Goal: Browse casually: Explore the website without a specific task or goal

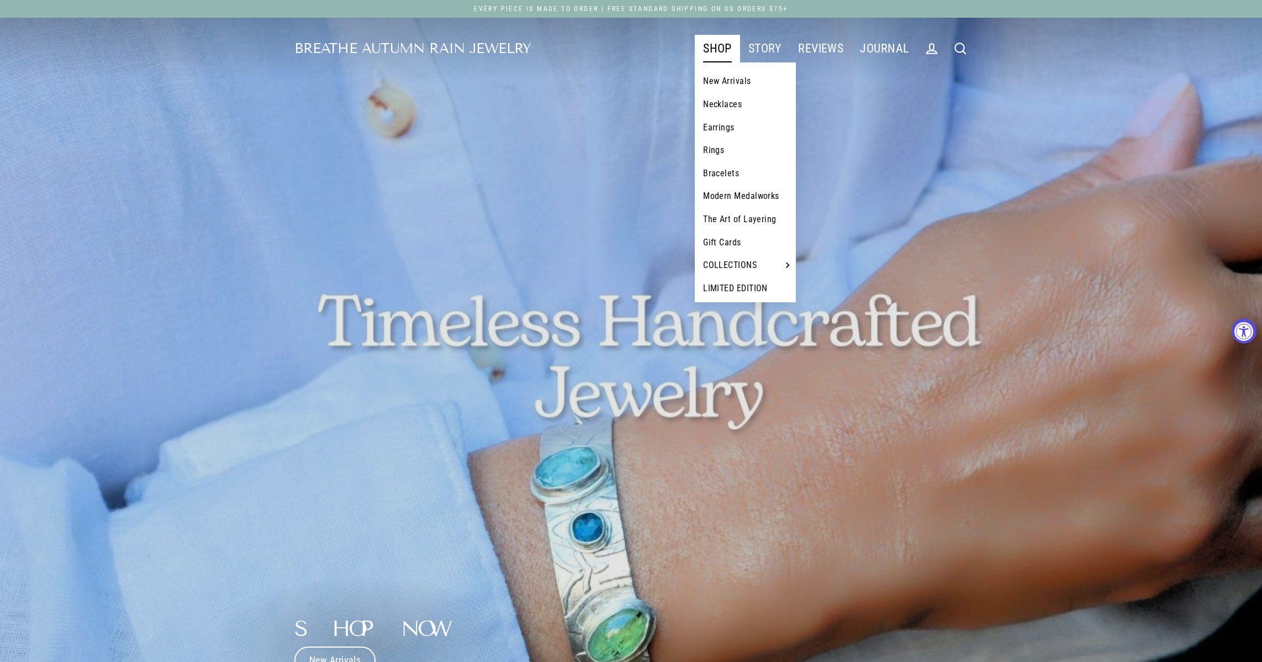
click at [722, 169] on link "Bracelets" at bounding box center [745, 173] width 101 height 23
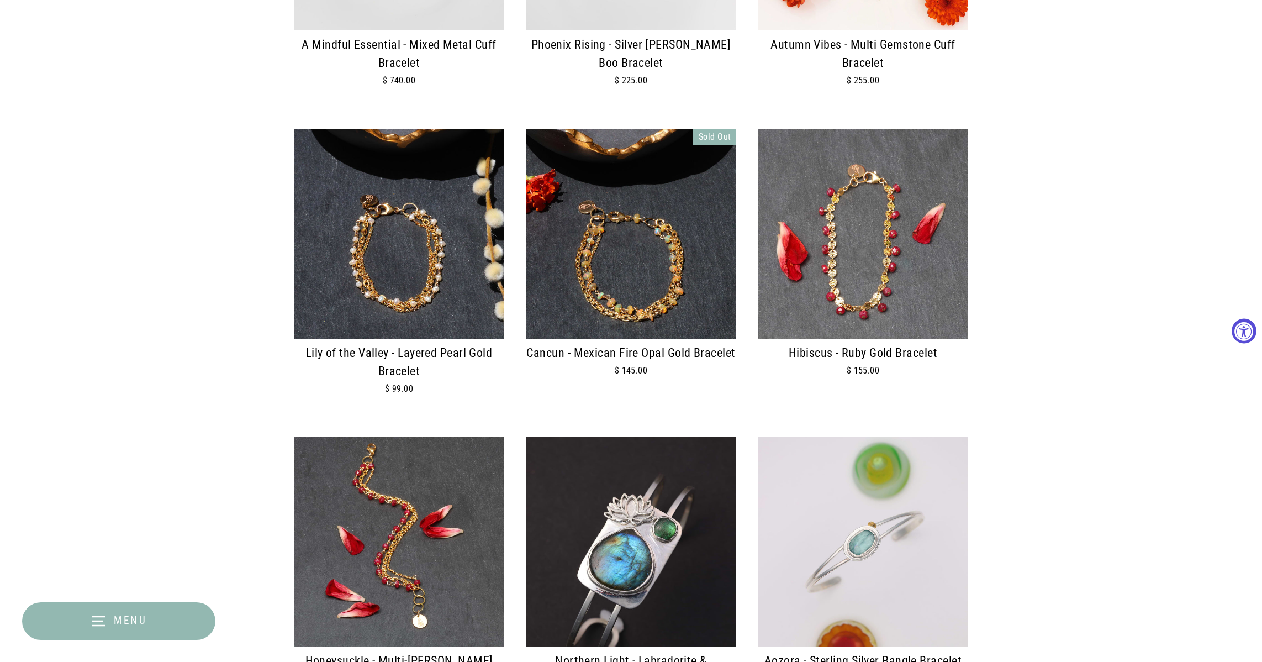
scroll to position [597, 0]
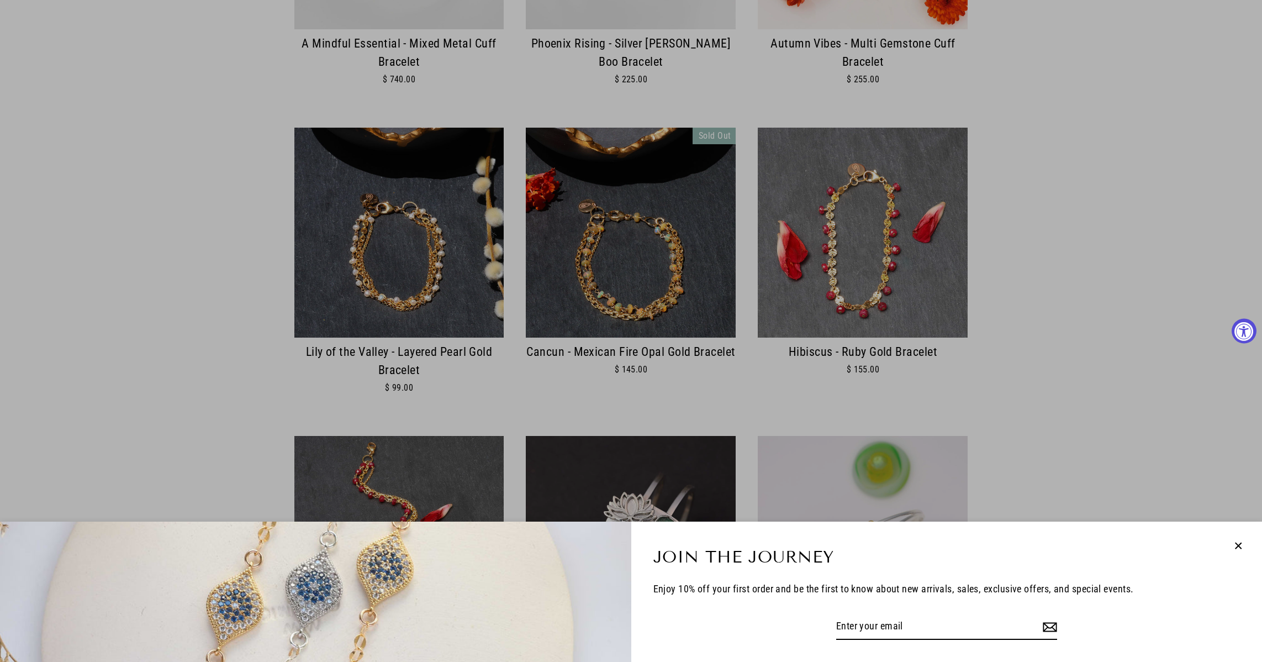
click at [1239, 548] on icon "button" at bounding box center [1238, 546] width 14 height 14
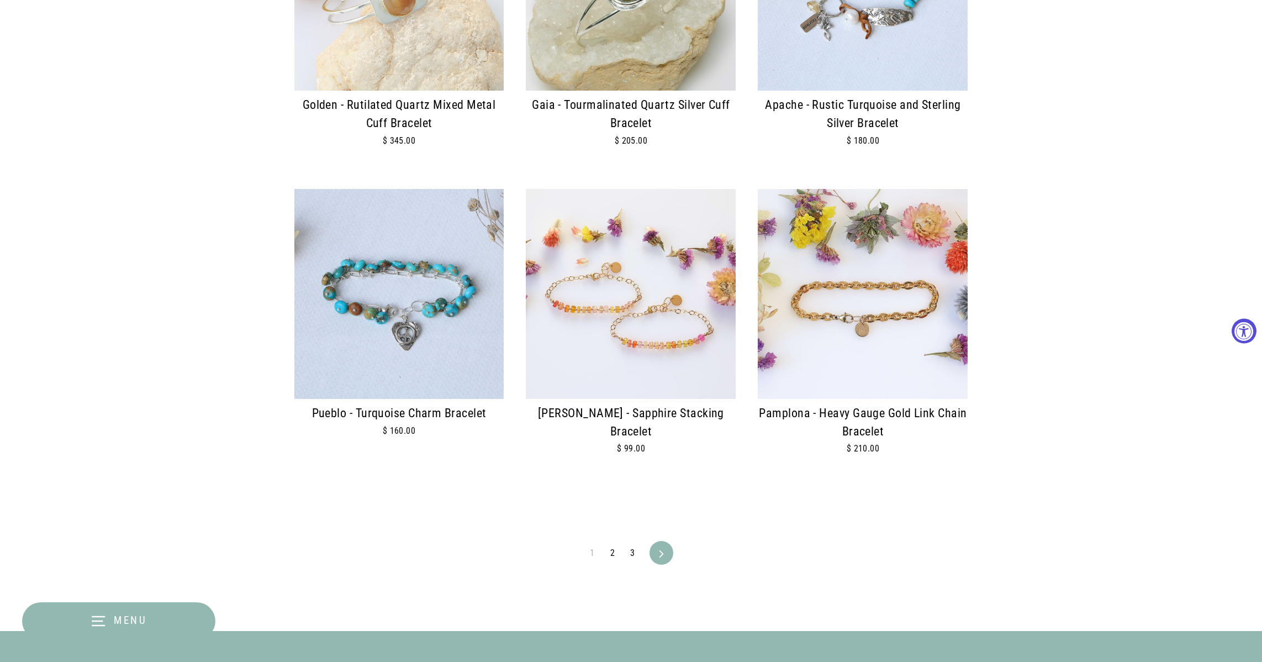
scroll to position [2389, 0]
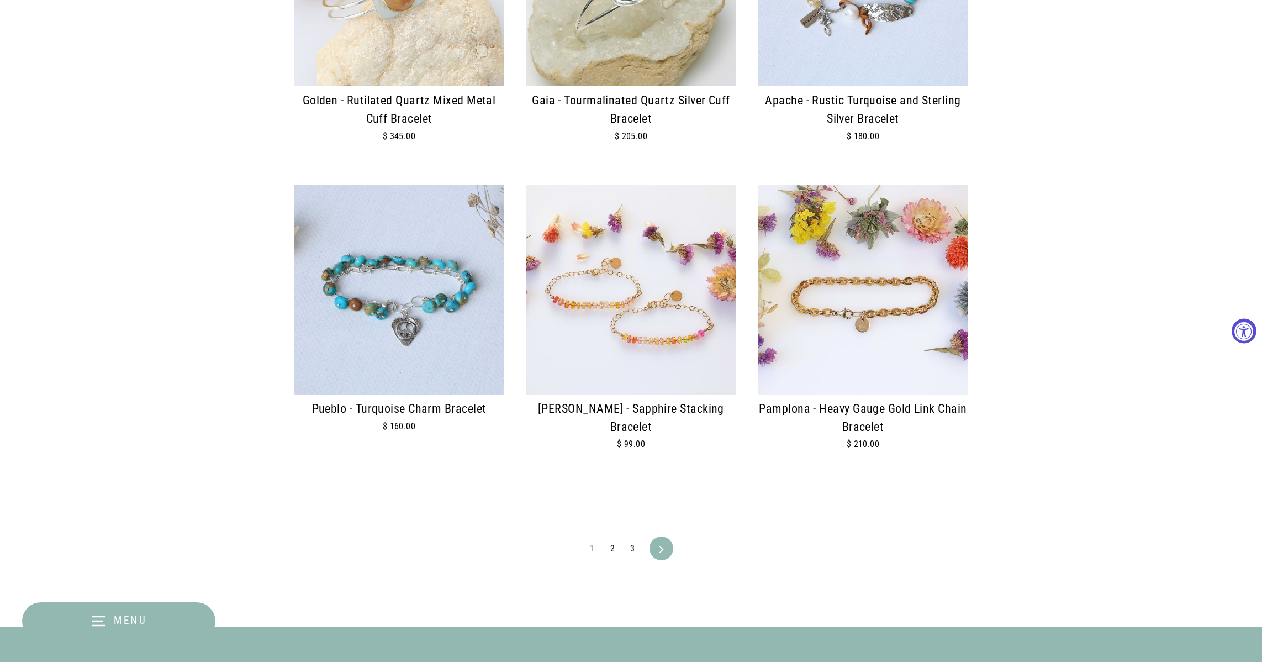
click at [613, 540] on link "2" at bounding box center [613, 549] width 18 height 18
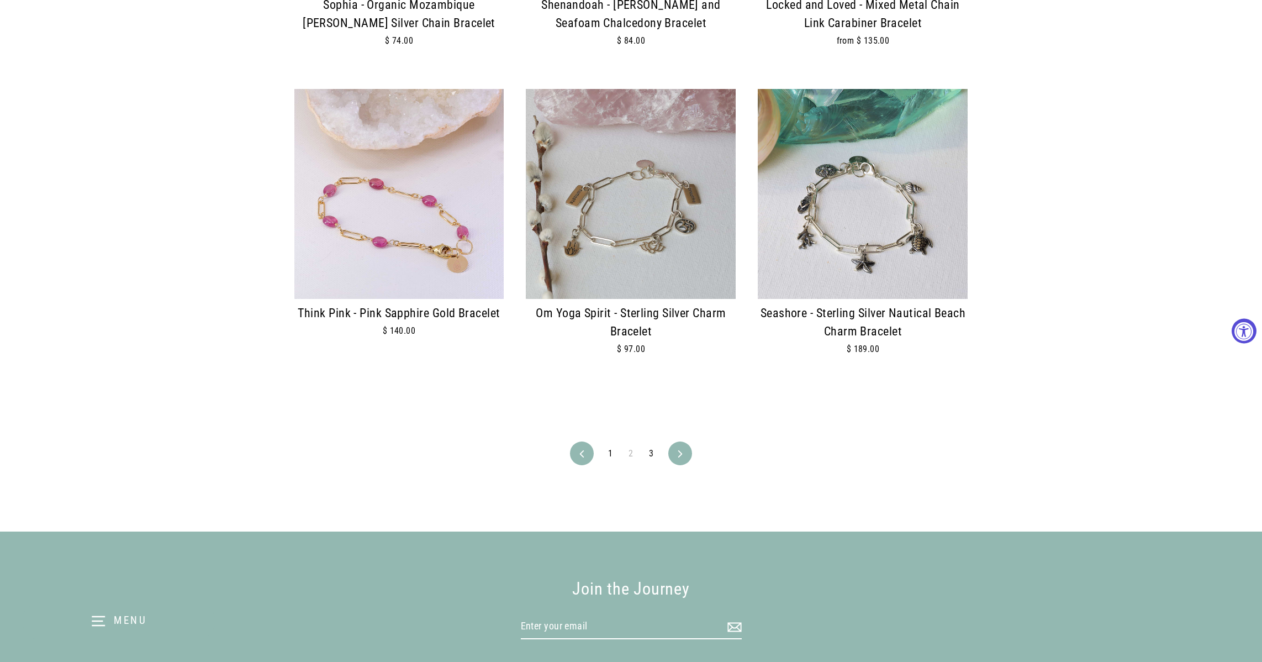
scroll to position [2585, 0]
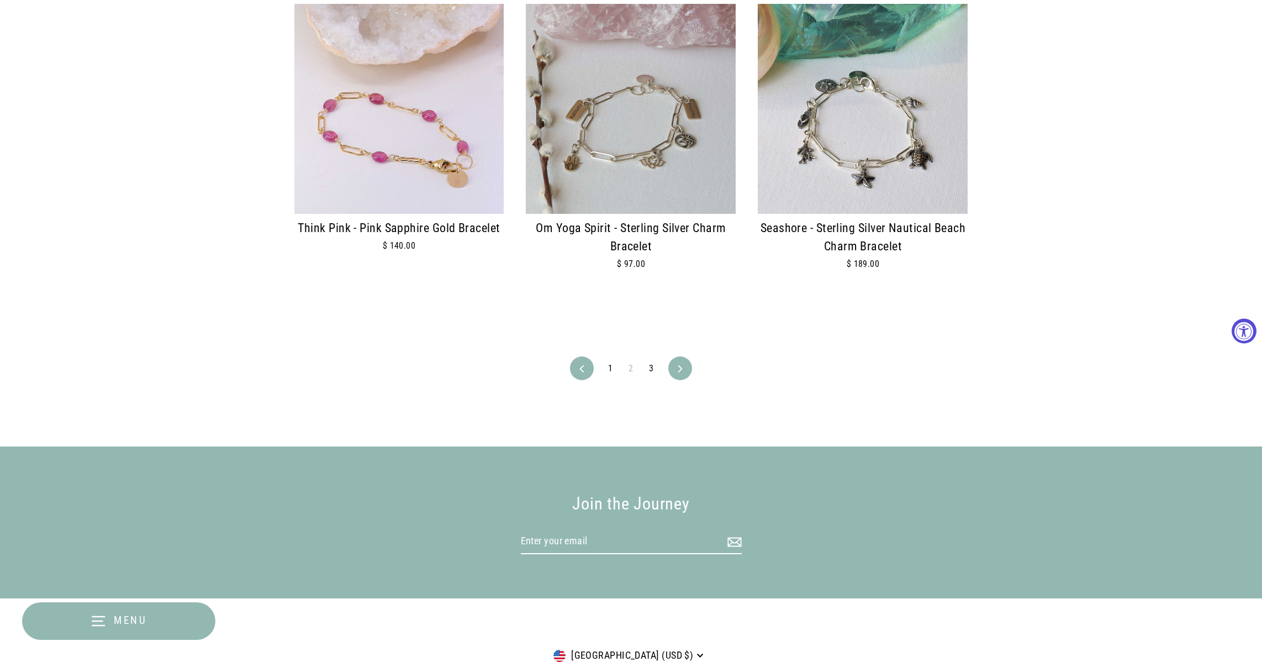
click at [652, 360] on link "3" at bounding box center [652, 369] width 18 height 18
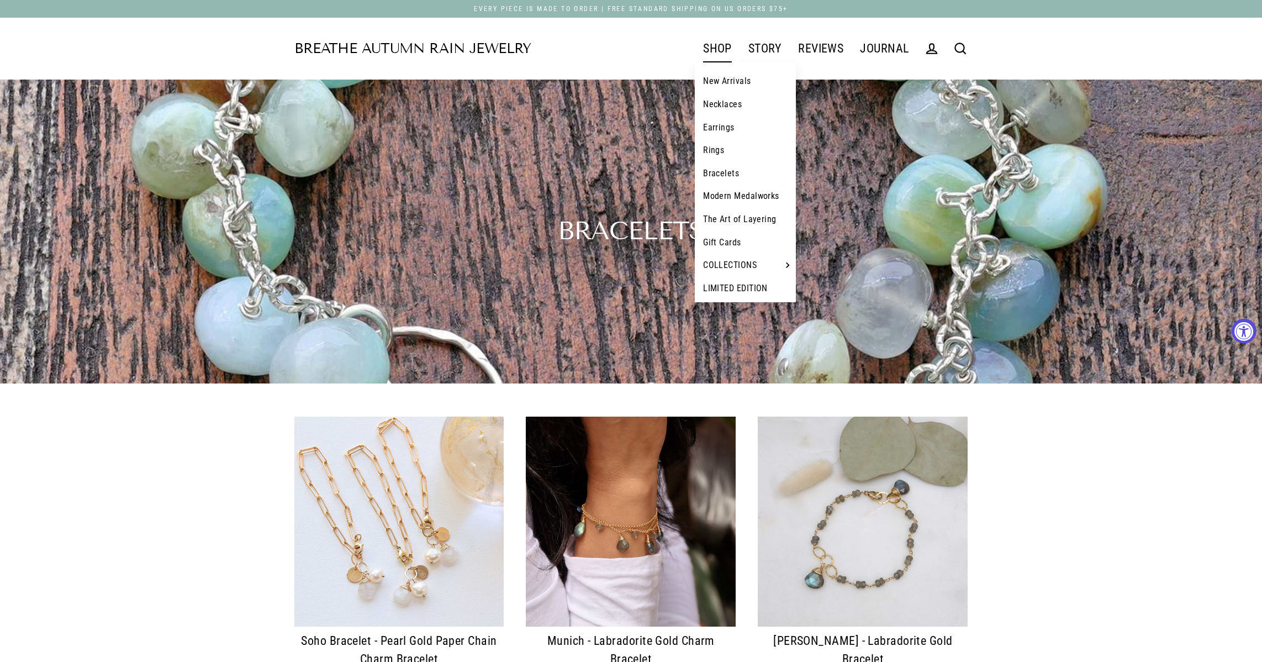
click at [732, 104] on link "Necklaces" at bounding box center [745, 104] width 101 height 23
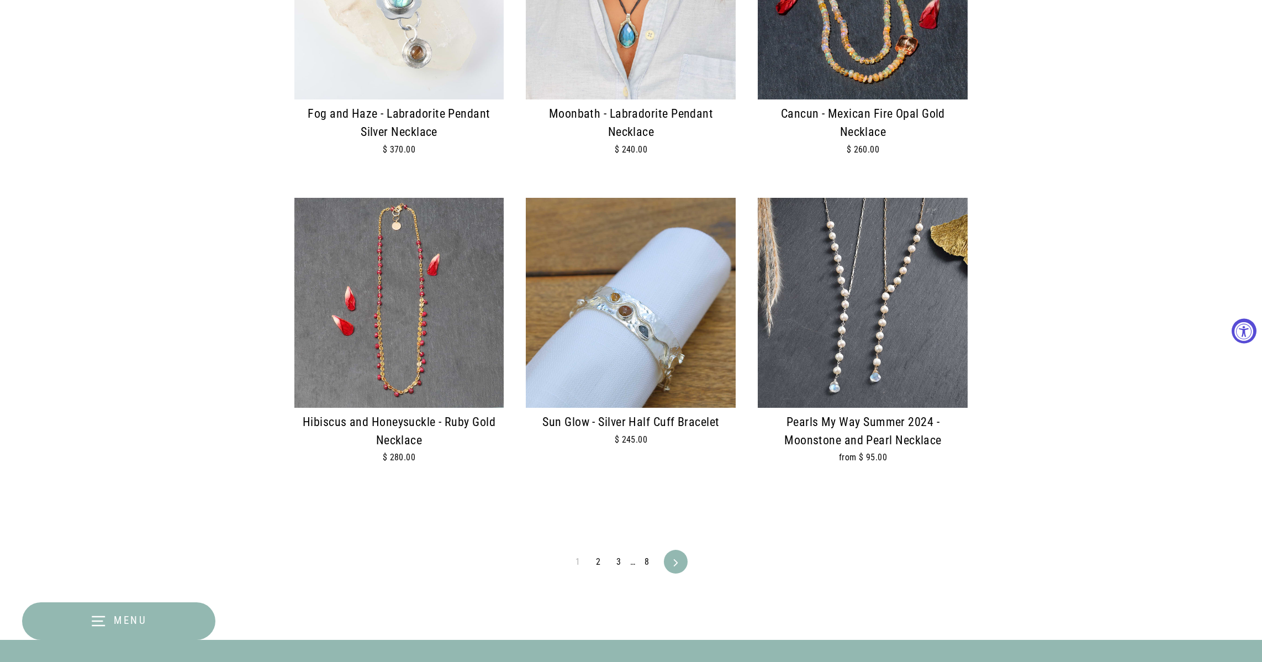
scroll to position [2376, 0]
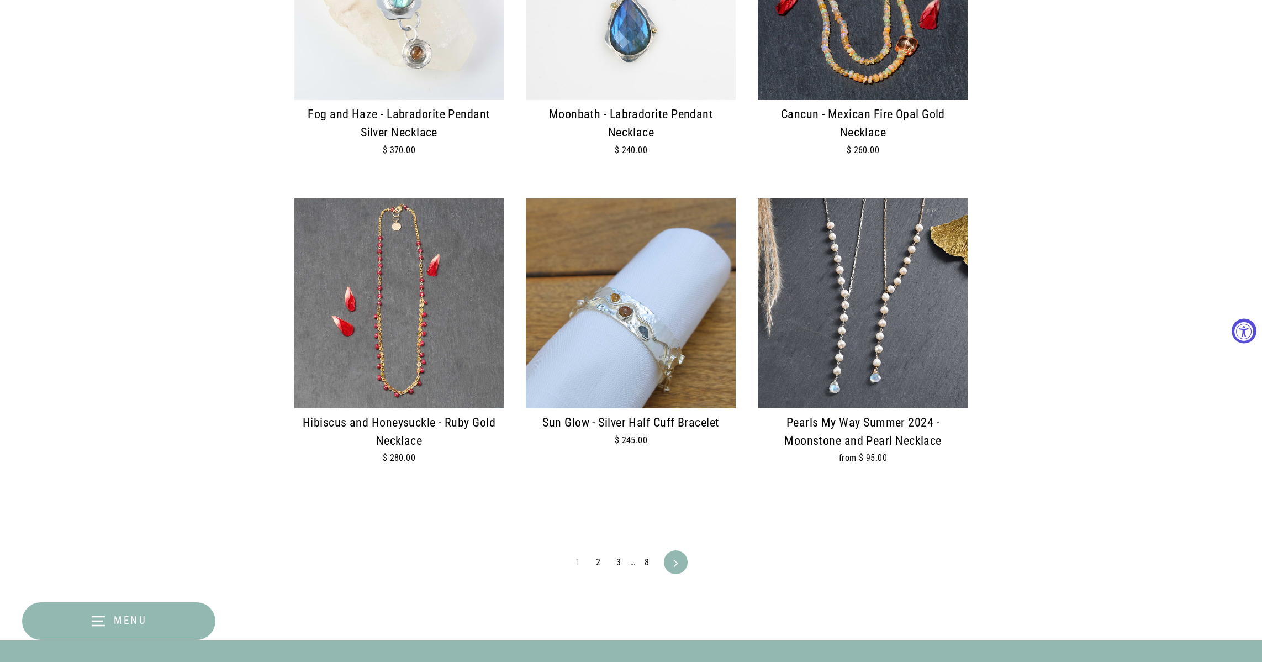
click at [598, 554] on link "2" at bounding box center [598, 563] width 18 height 18
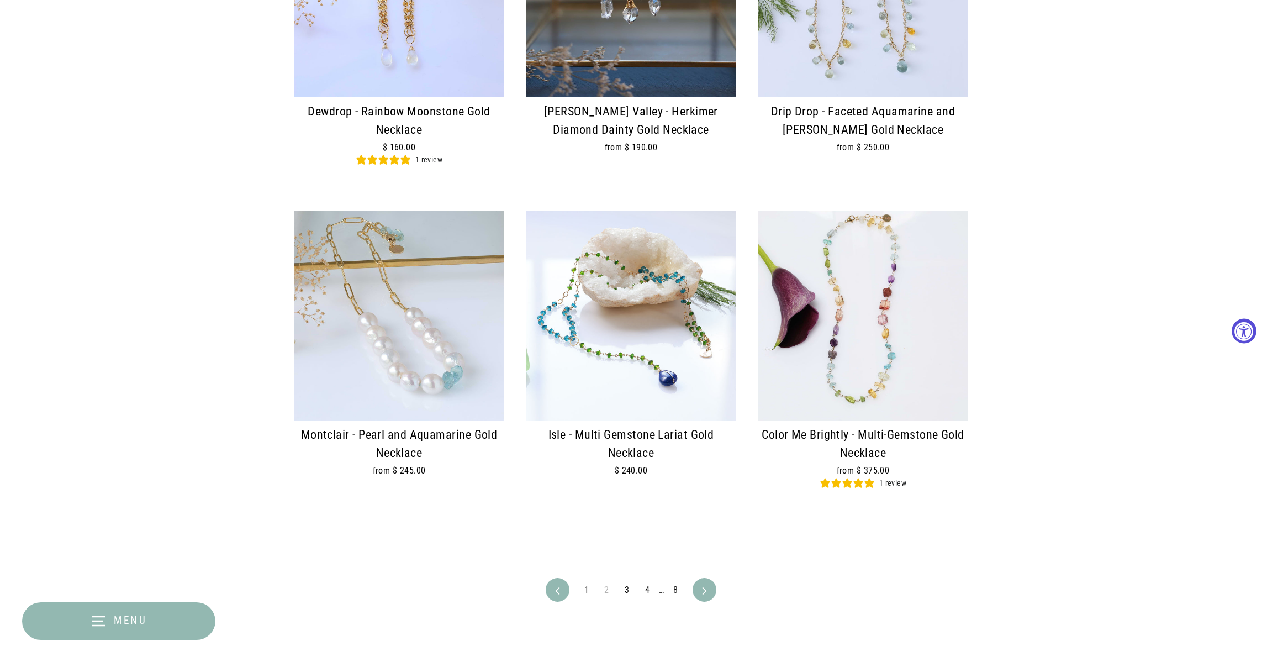
scroll to position [2382, 0]
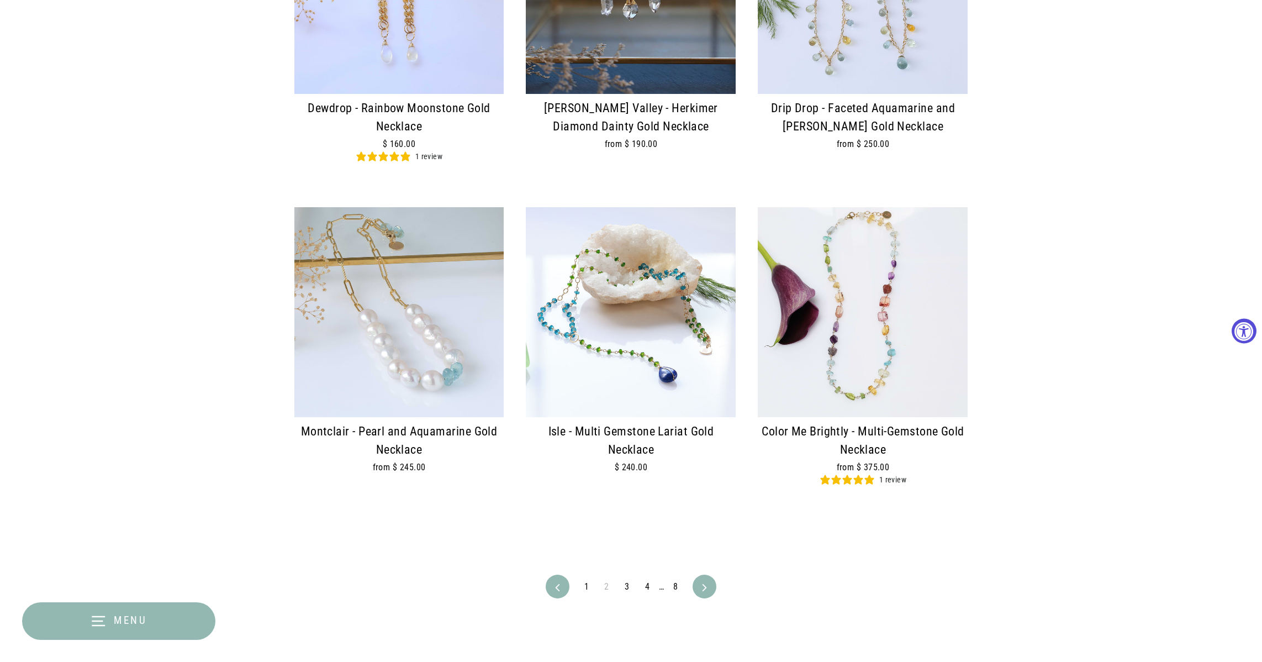
click at [704, 575] on link "Next" at bounding box center [704, 587] width 20 height 24
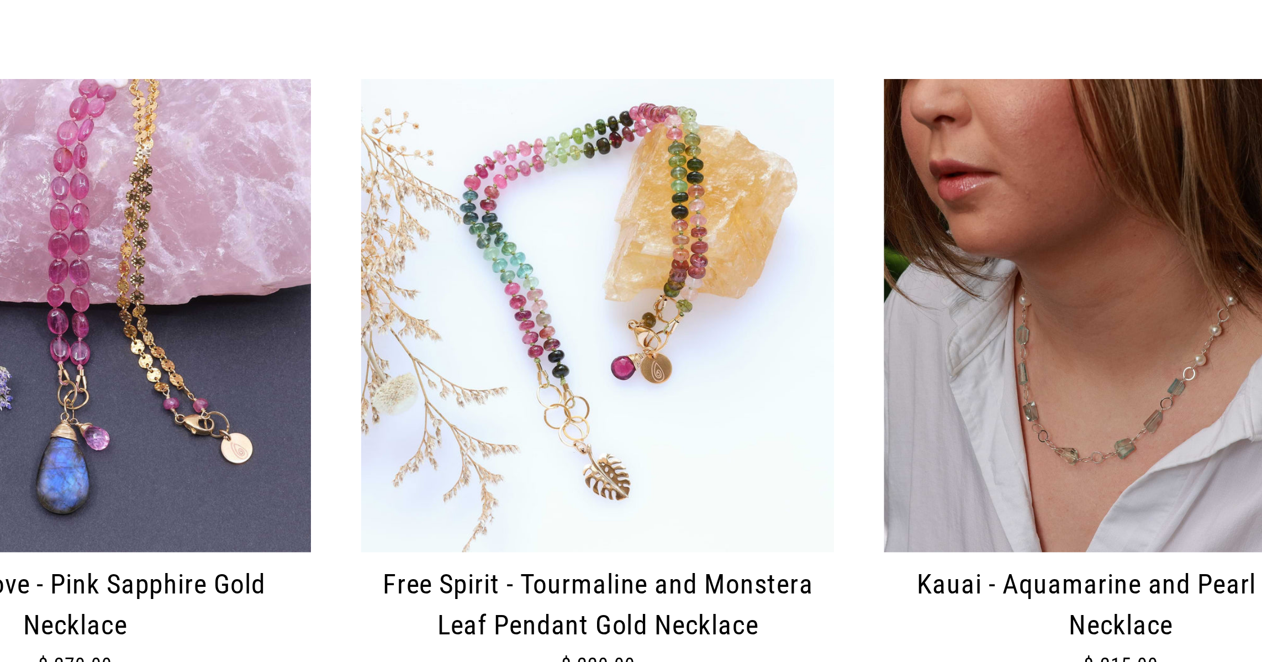
scroll to position [1788, 0]
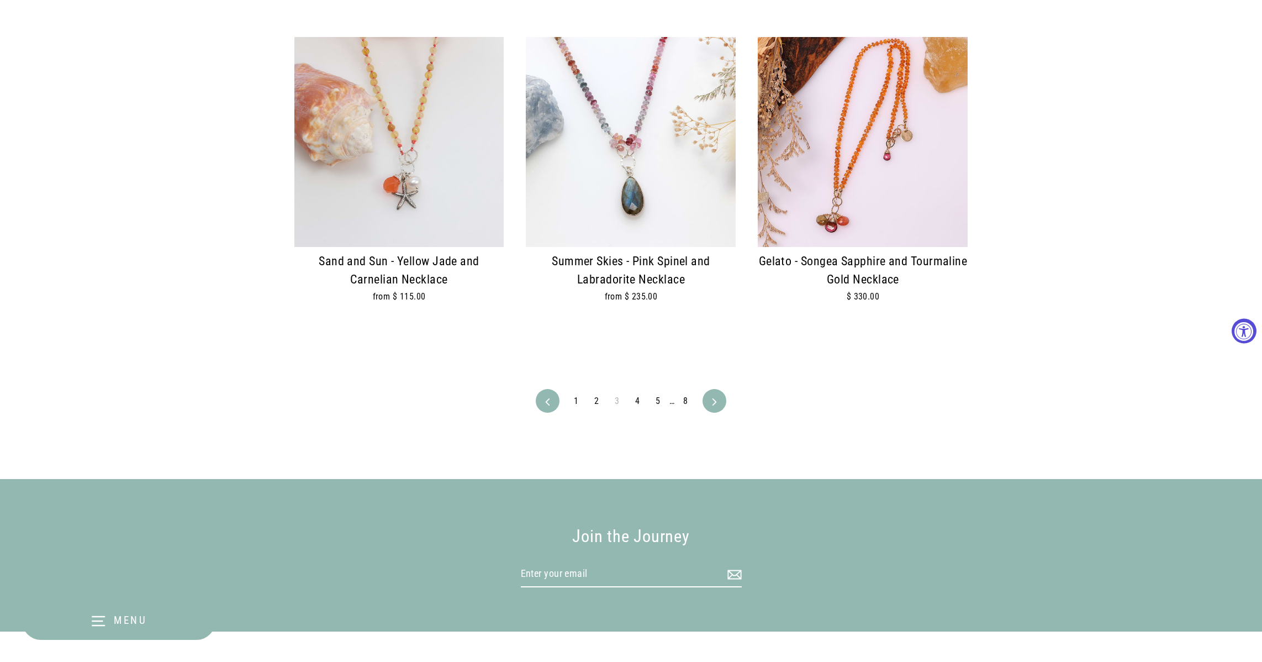
scroll to position [2567, 0]
click at [639, 393] on link "4" at bounding box center [638, 402] width 18 height 18
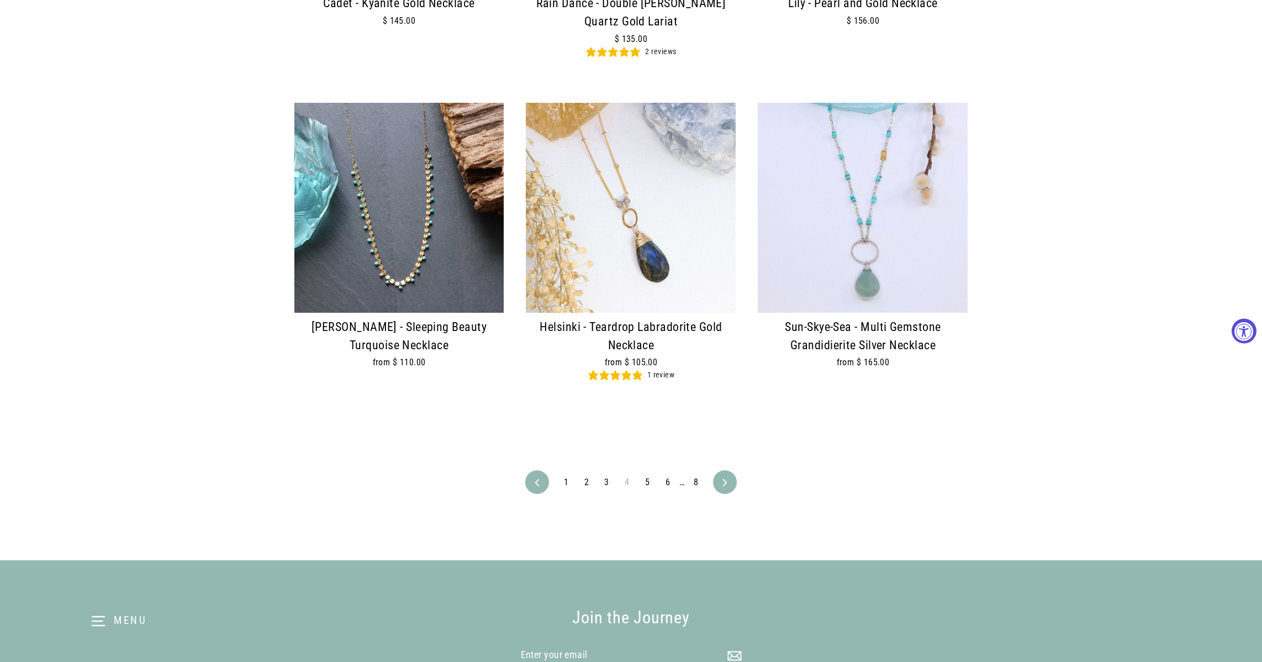
scroll to position [2502, 0]
click at [726, 478] on icon at bounding box center [725, 481] width 4 height 7
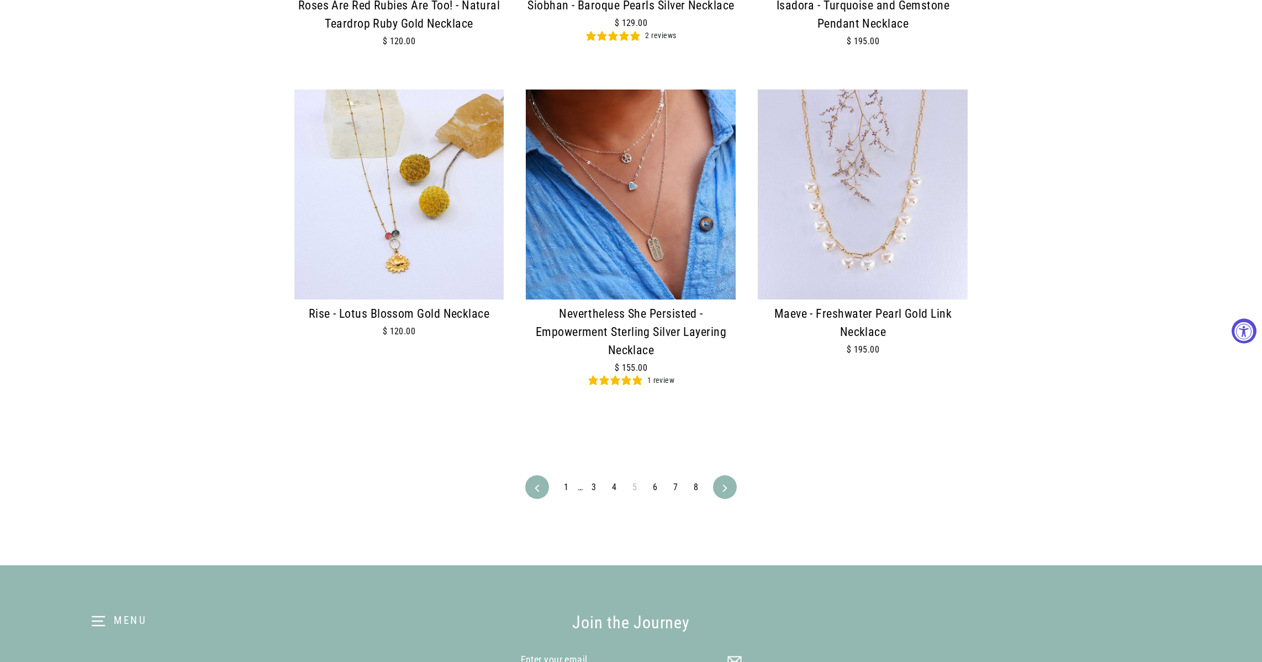
scroll to position [2529, 0]
click at [715, 487] on link "Next" at bounding box center [725, 488] width 20 height 24
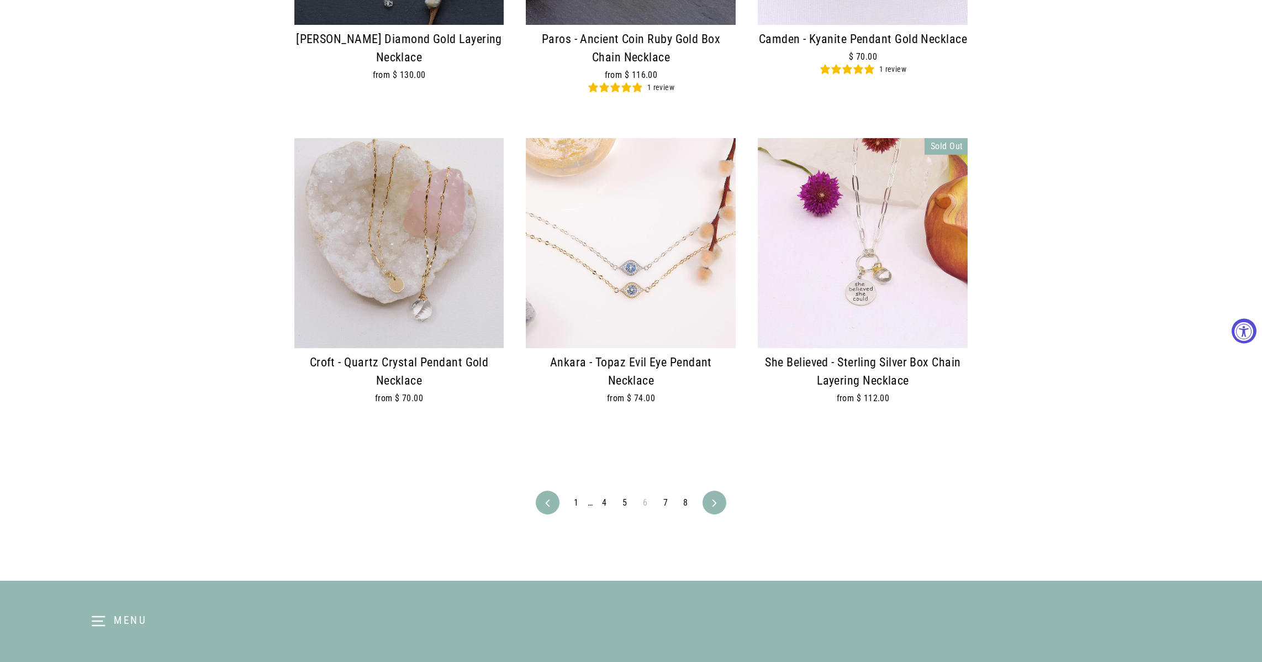
scroll to position [2517, 0]
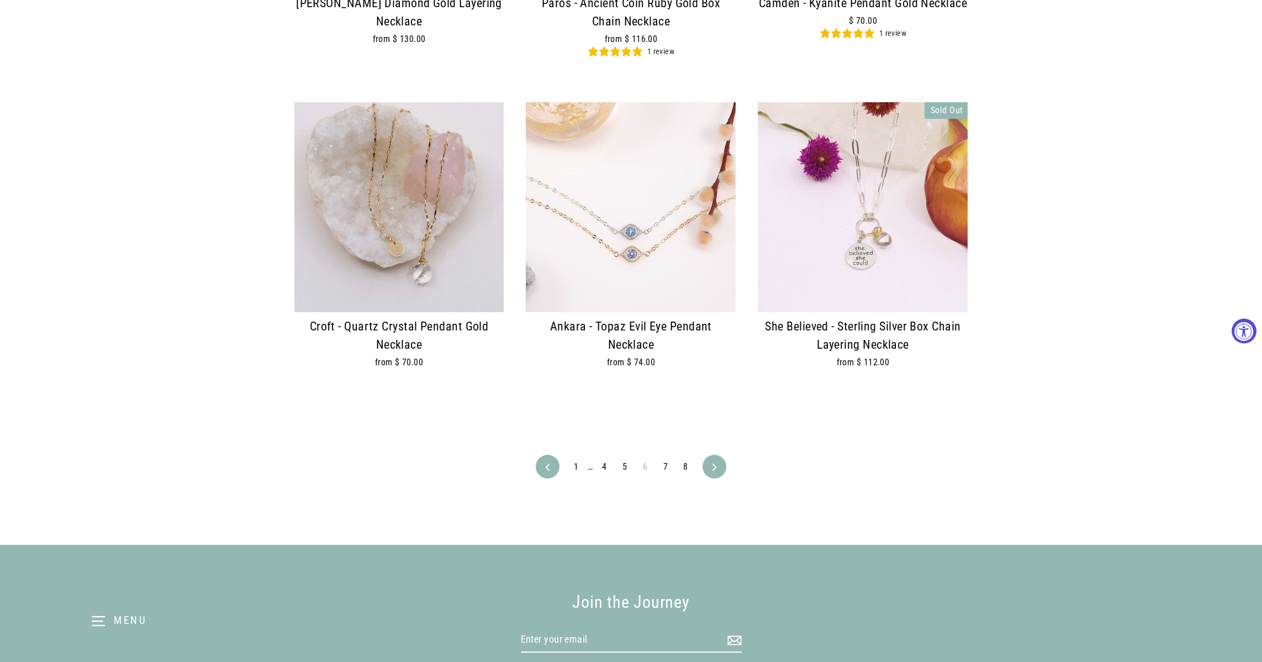
click at [664, 458] on link "7" at bounding box center [666, 467] width 18 height 18
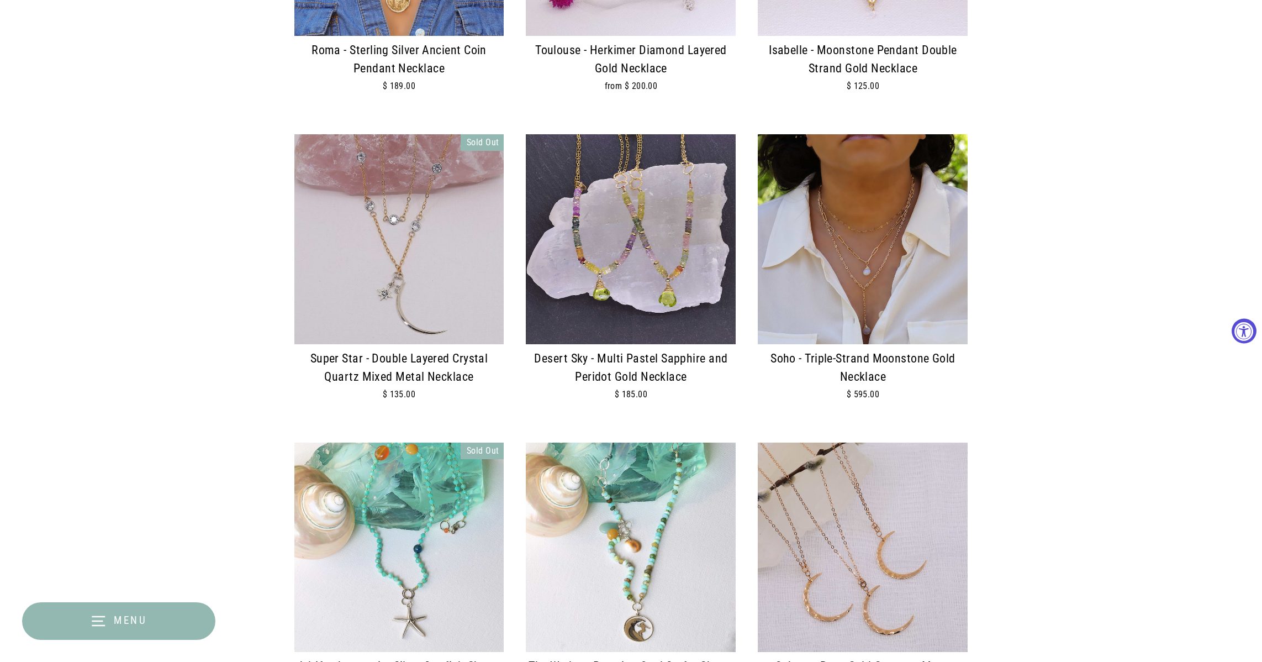
scroll to position [591, 0]
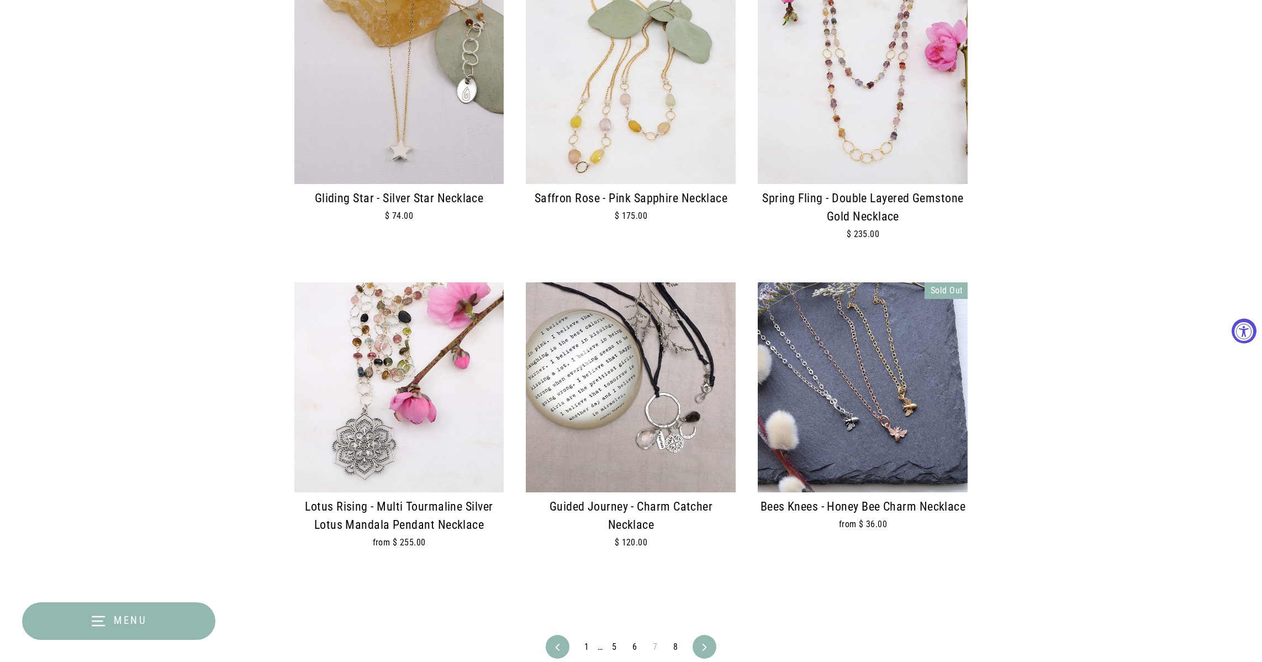
scroll to position [2306, 0]
click at [675, 639] on link "8" at bounding box center [676, 648] width 18 height 18
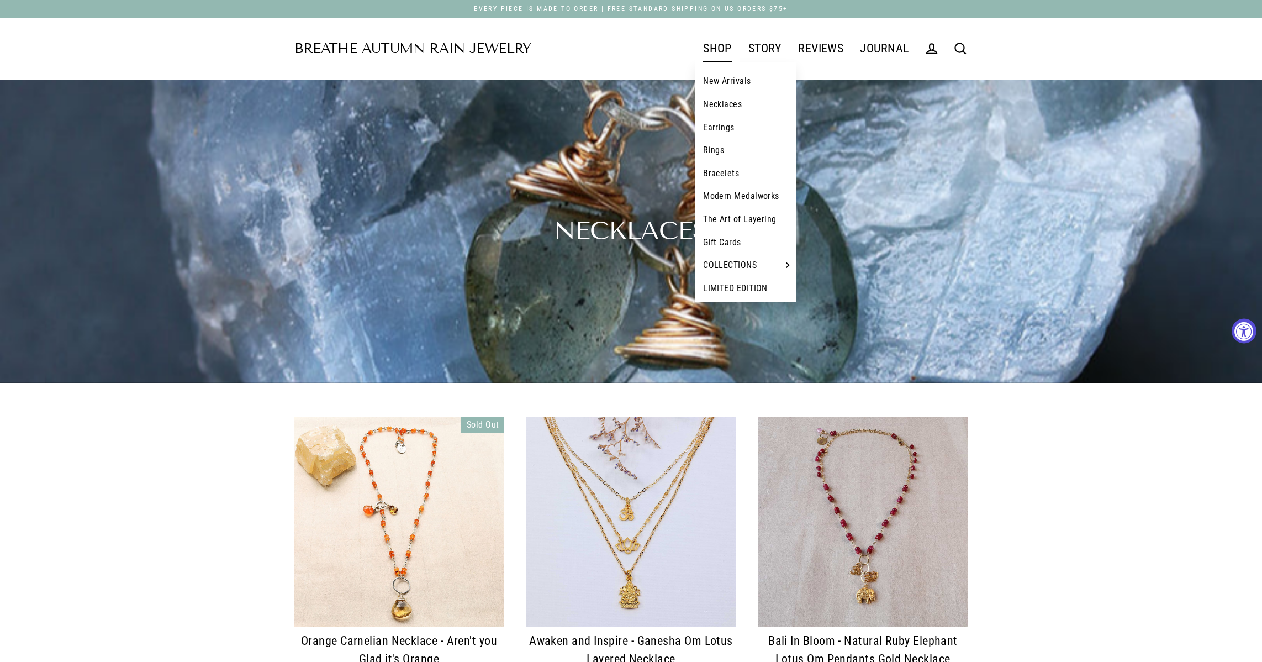
click at [721, 169] on link "Bracelets" at bounding box center [745, 173] width 101 height 23
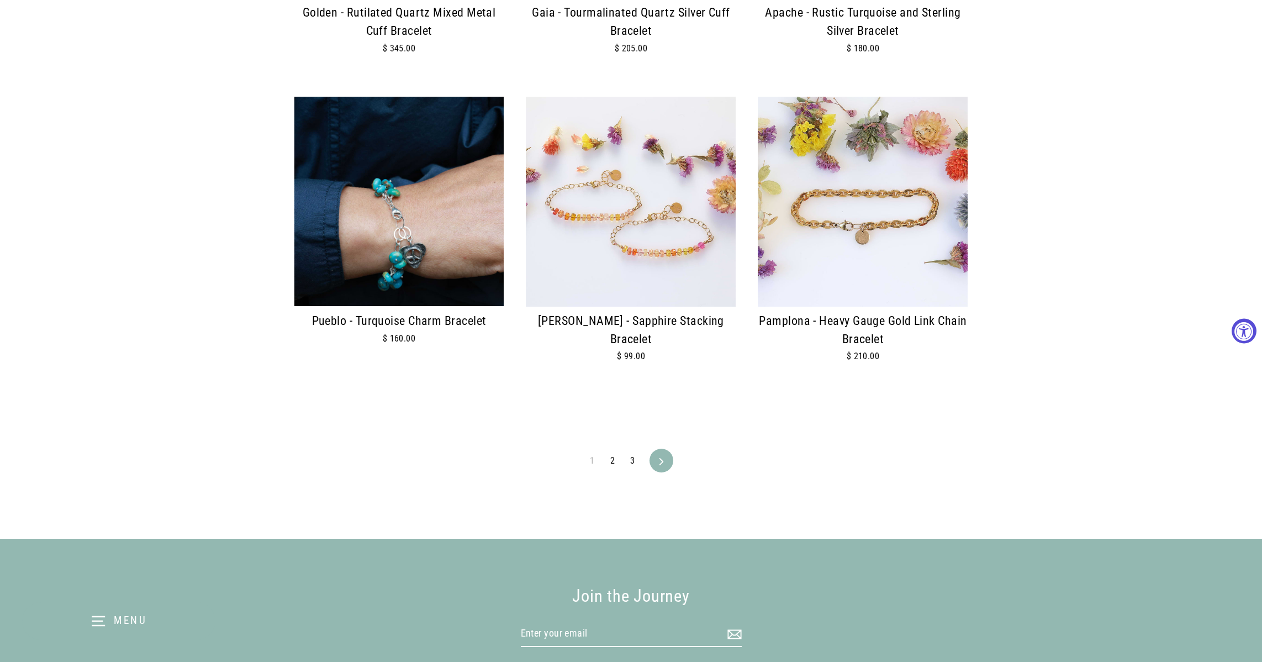
scroll to position [2496, 0]
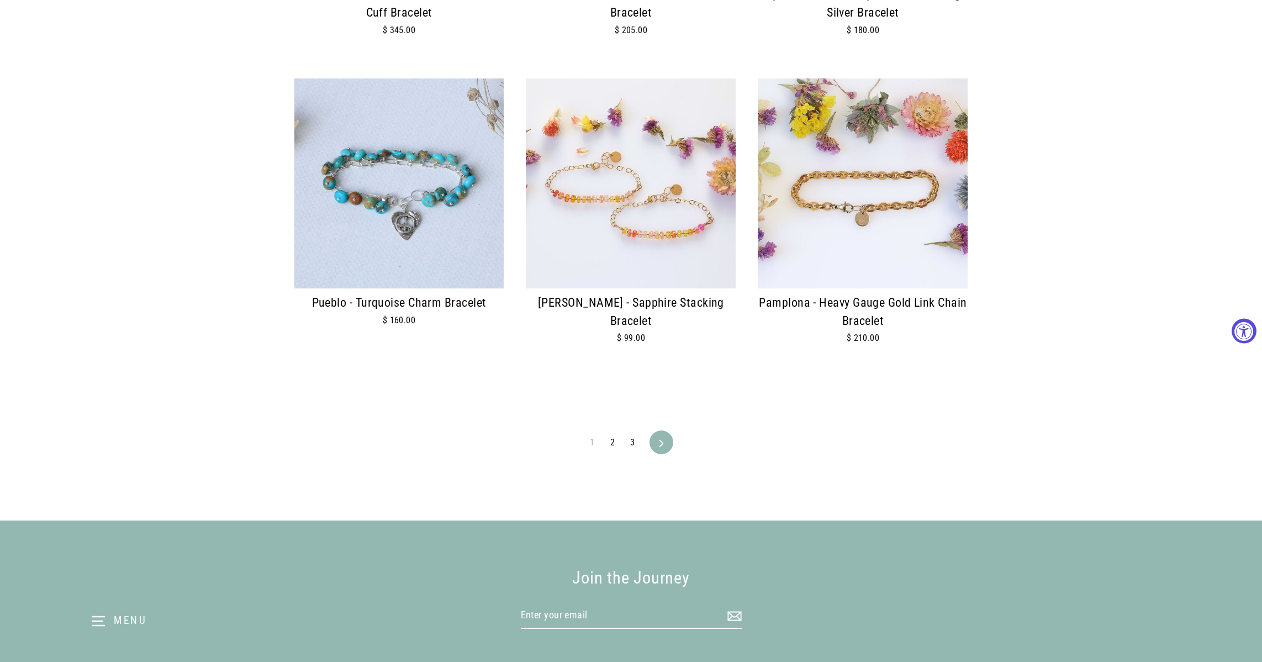
click at [611, 434] on link "2" at bounding box center [613, 443] width 18 height 18
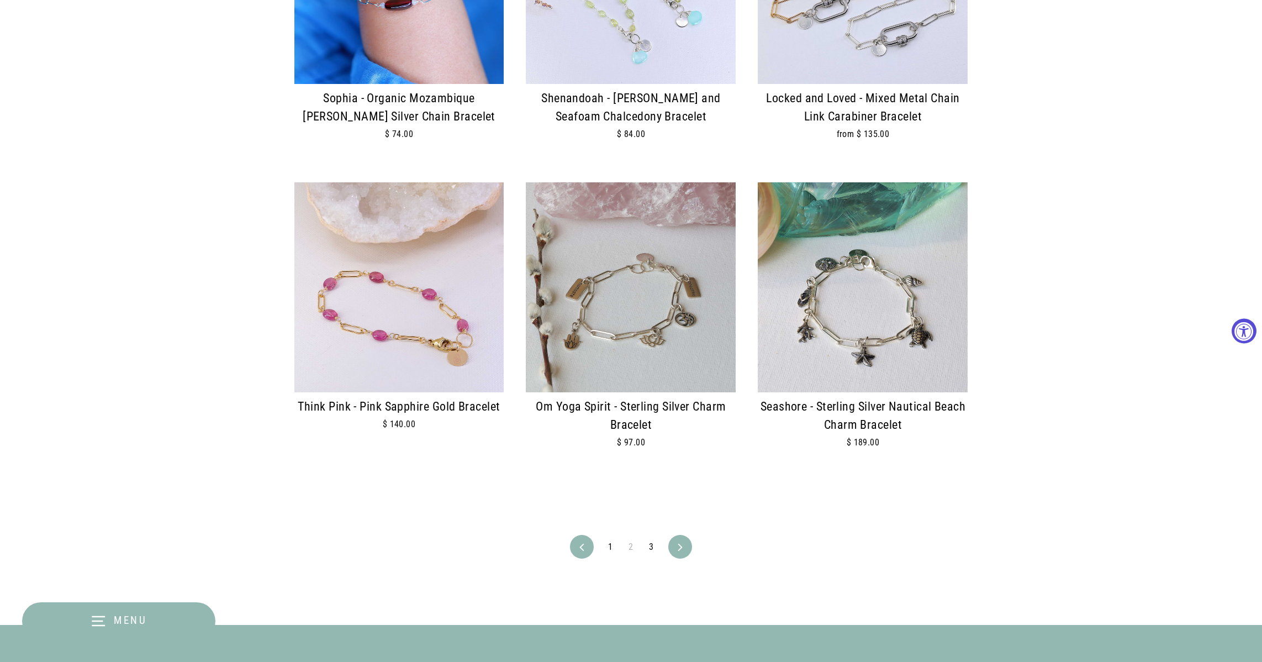
scroll to position [2412, 0]
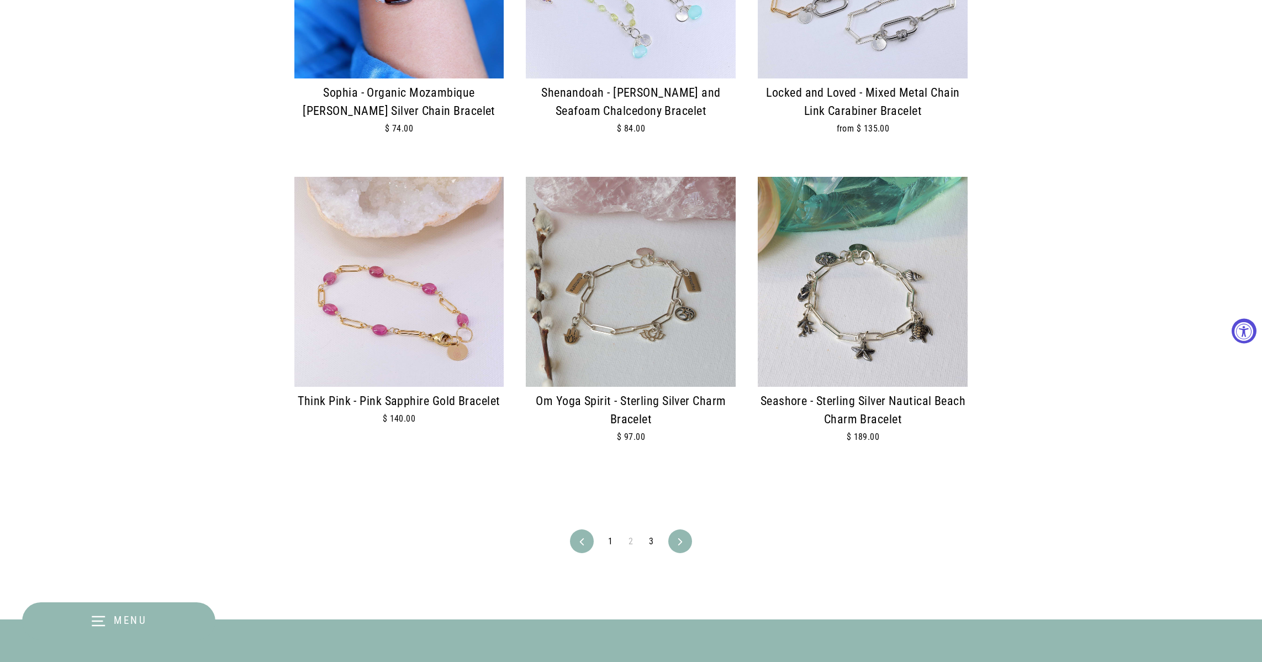
click at [650, 534] on link "3" at bounding box center [652, 542] width 18 height 18
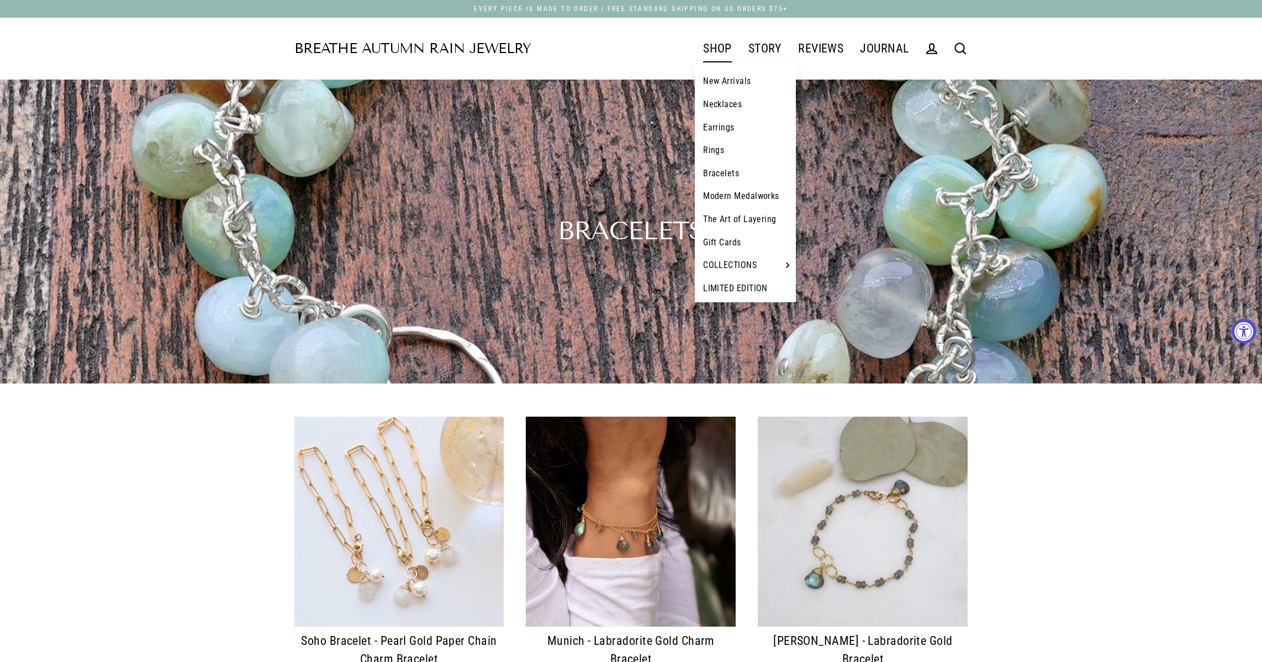
click at [720, 194] on link "Modern Medalworks" at bounding box center [745, 196] width 101 height 23
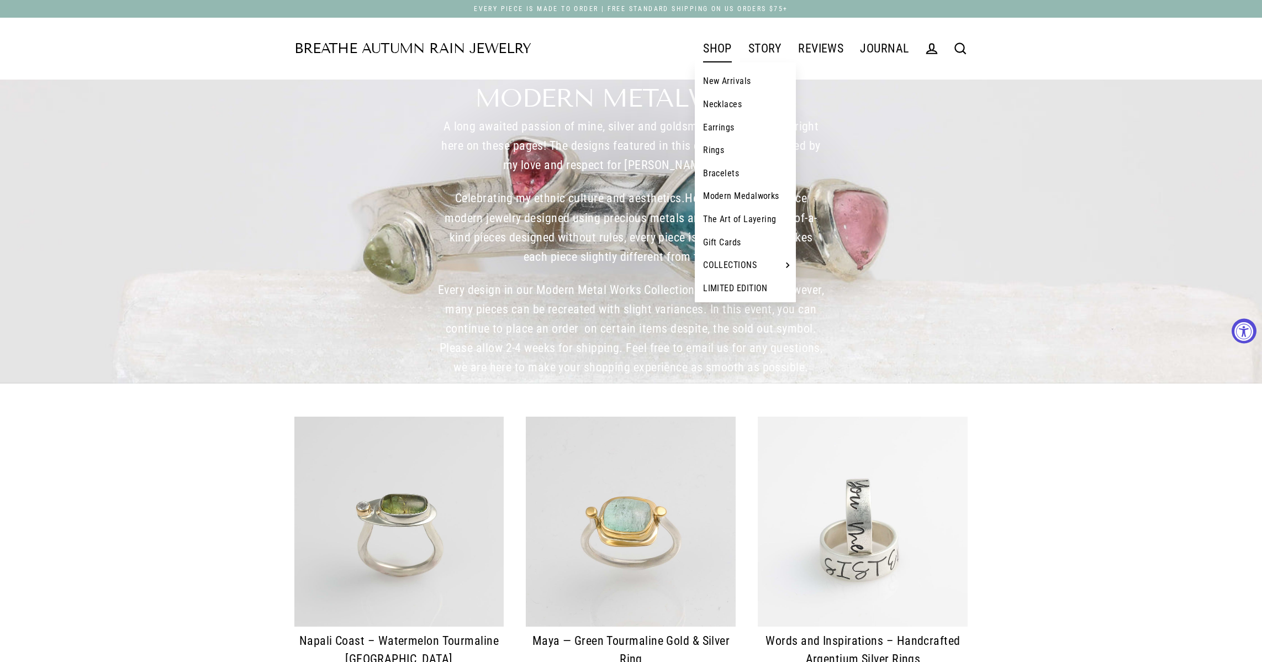
click at [722, 126] on link "Earrings" at bounding box center [745, 127] width 101 height 23
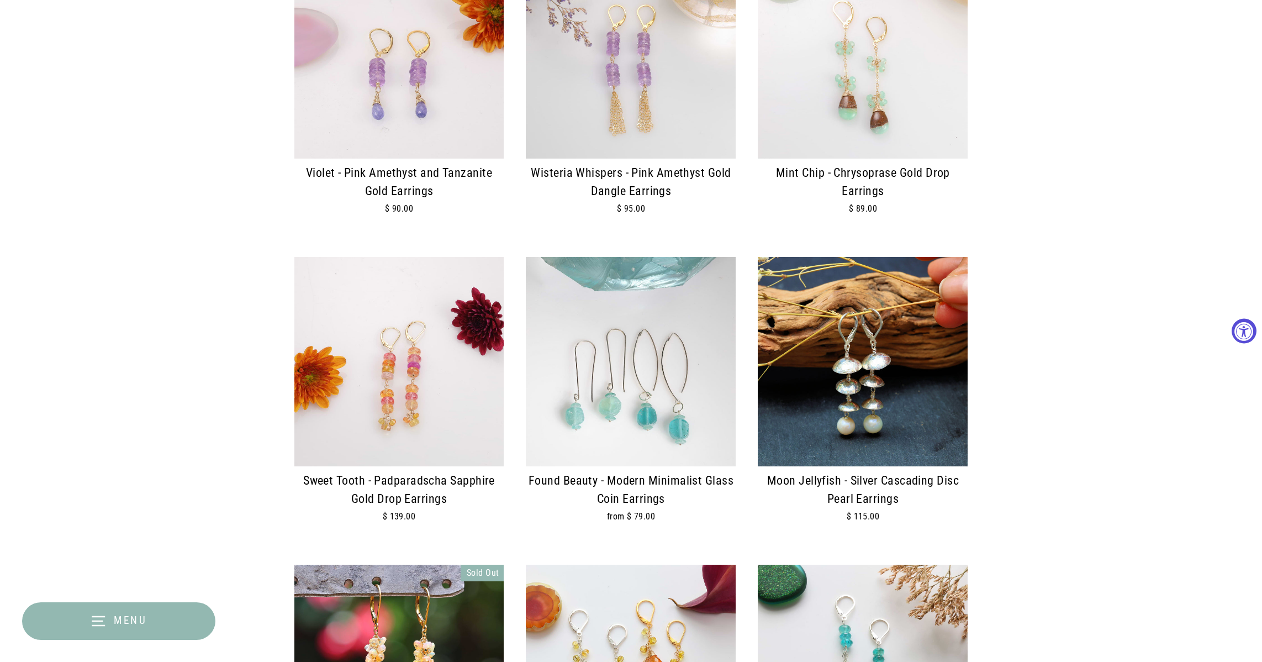
scroll to position [778, 0]
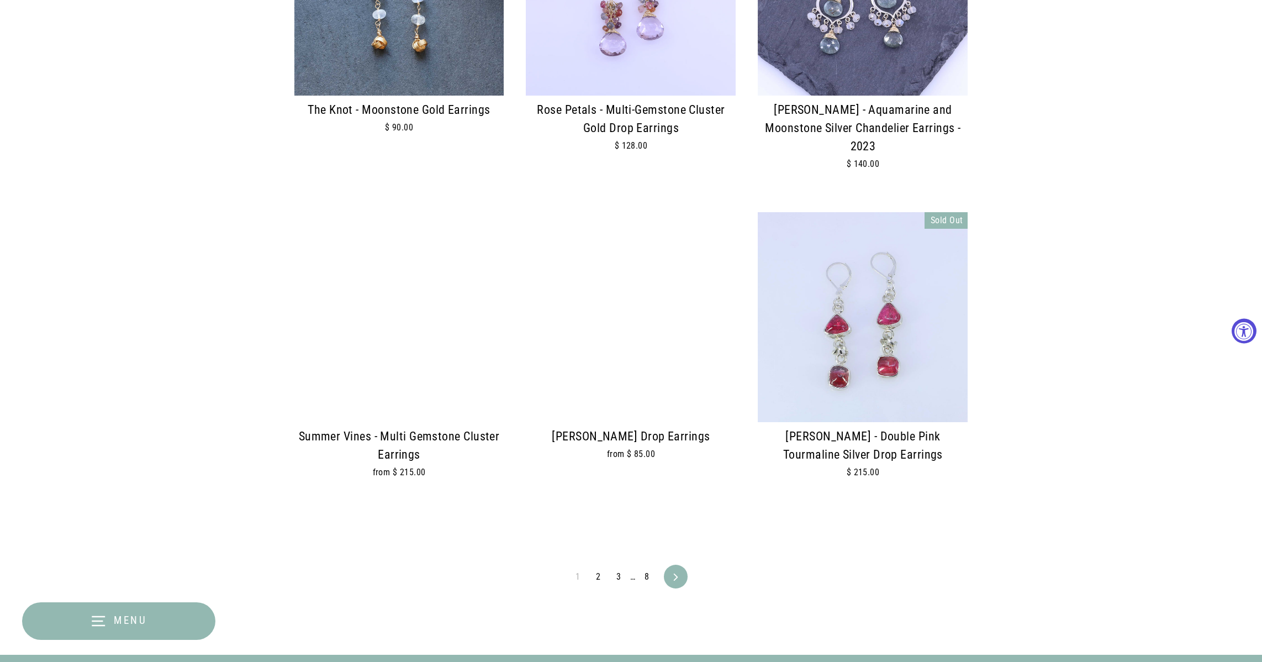
scroll to position [2405, 0]
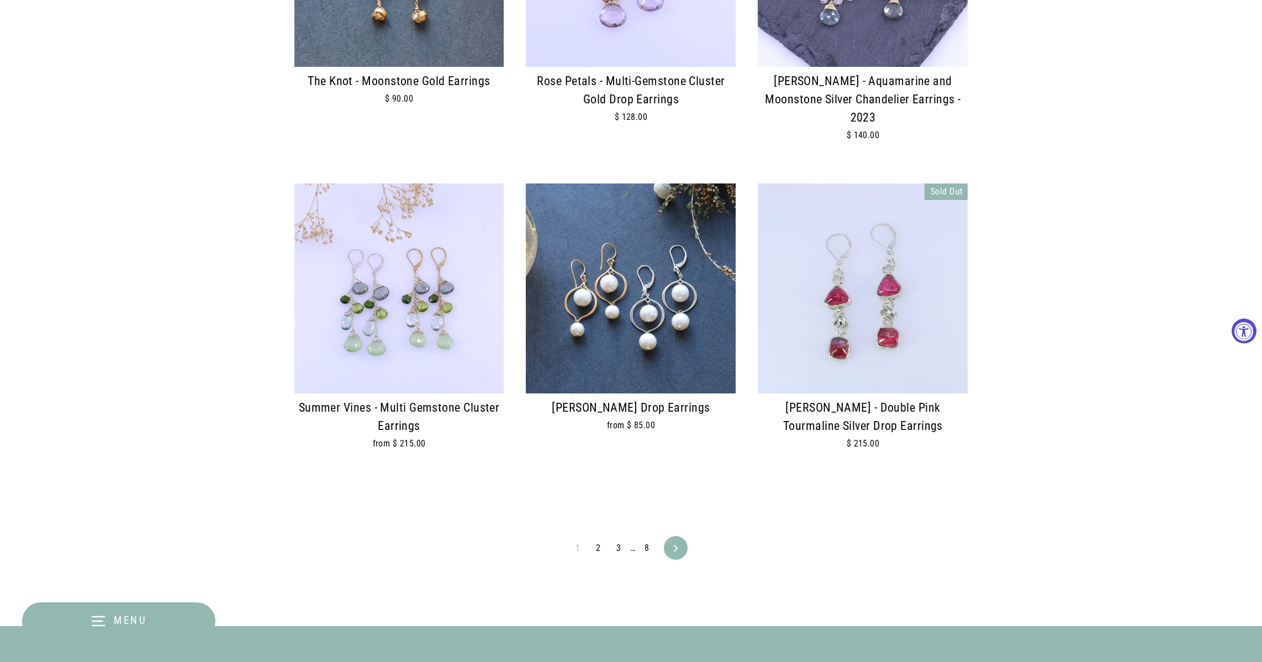
click at [599, 539] on link "2" at bounding box center [598, 548] width 18 height 18
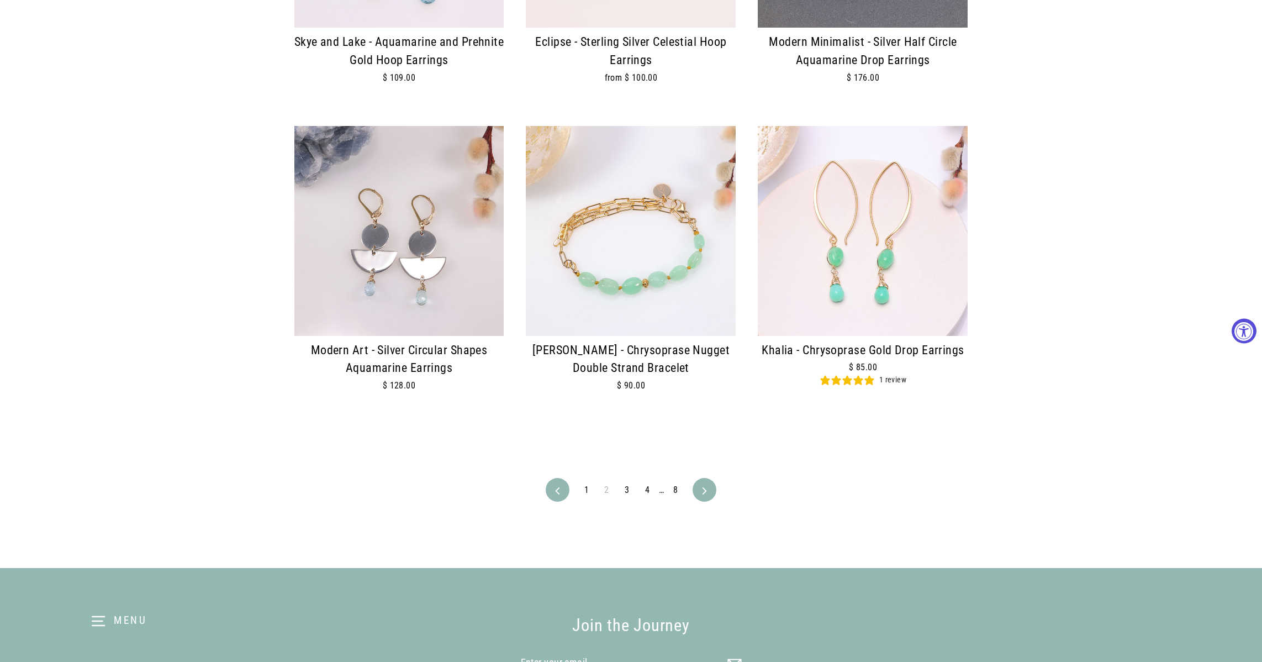
scroll to position [2473, 0]
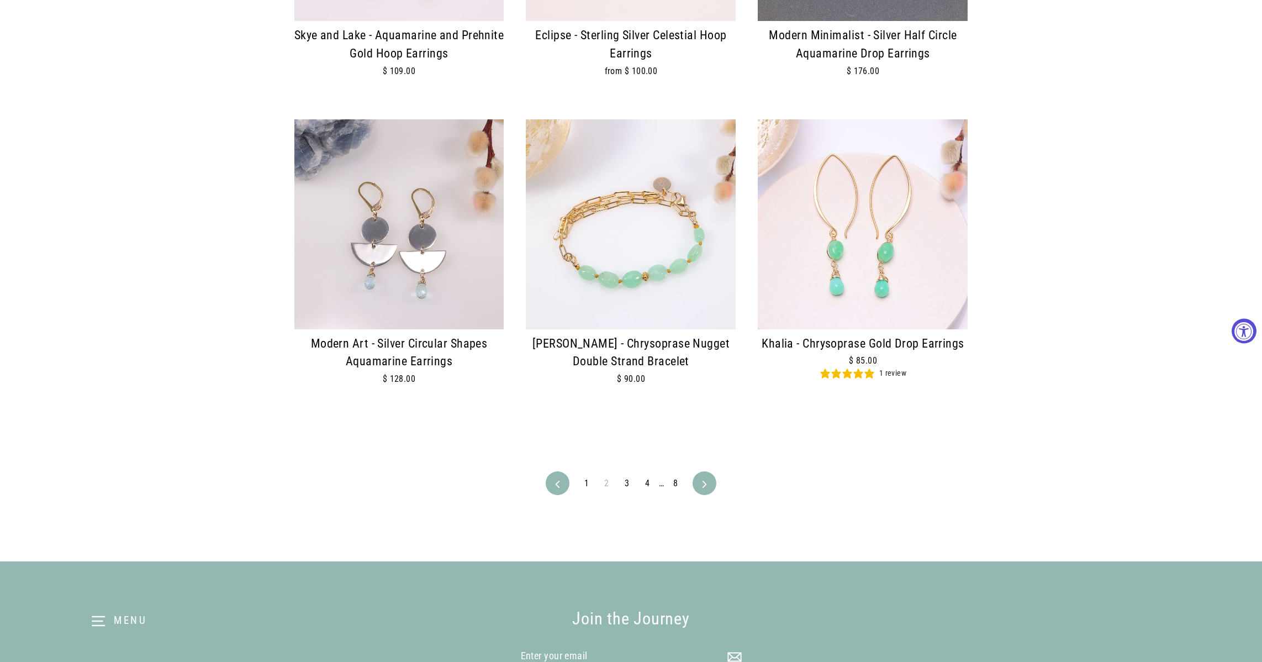
click at [626, 475] on link "3" at bounding box center [627, 484] width 18 height 18
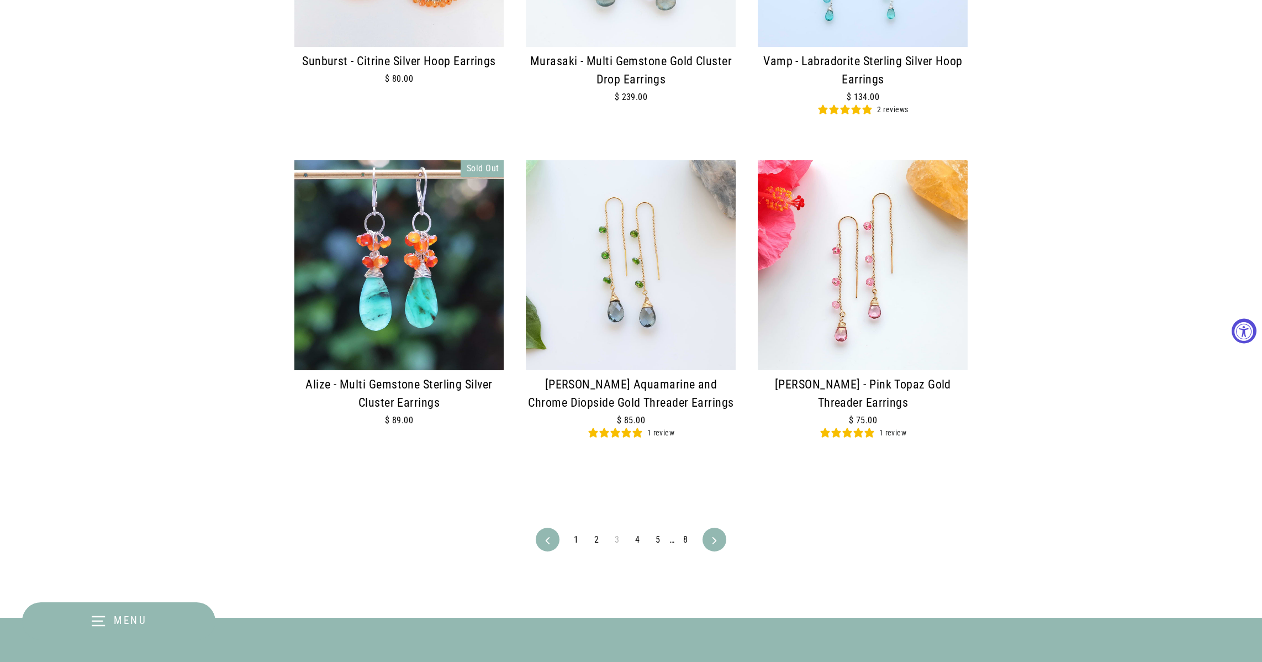
scroll to position [2429, 0]
click at [714, 528] on link "Next" at bounding box center [714, 540] width 20 height 24
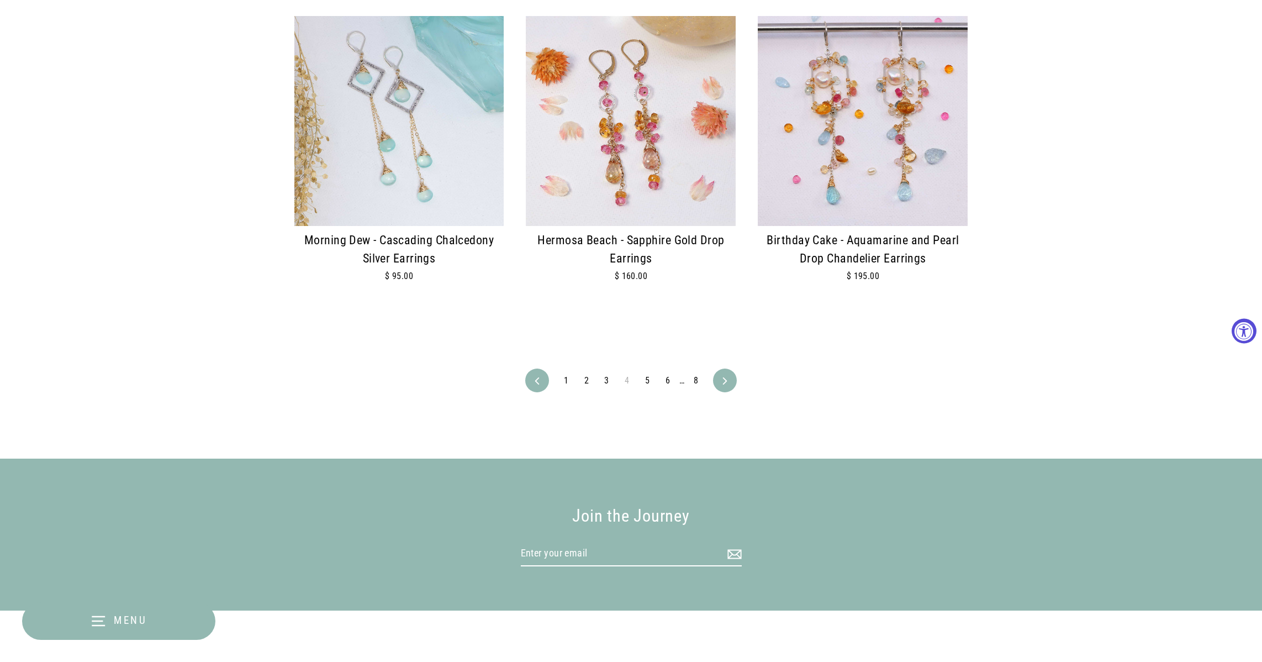
scroll to position [2634, 0]
click at [724, 377] on icon at bounding box center [725, 380] width 7 height 7
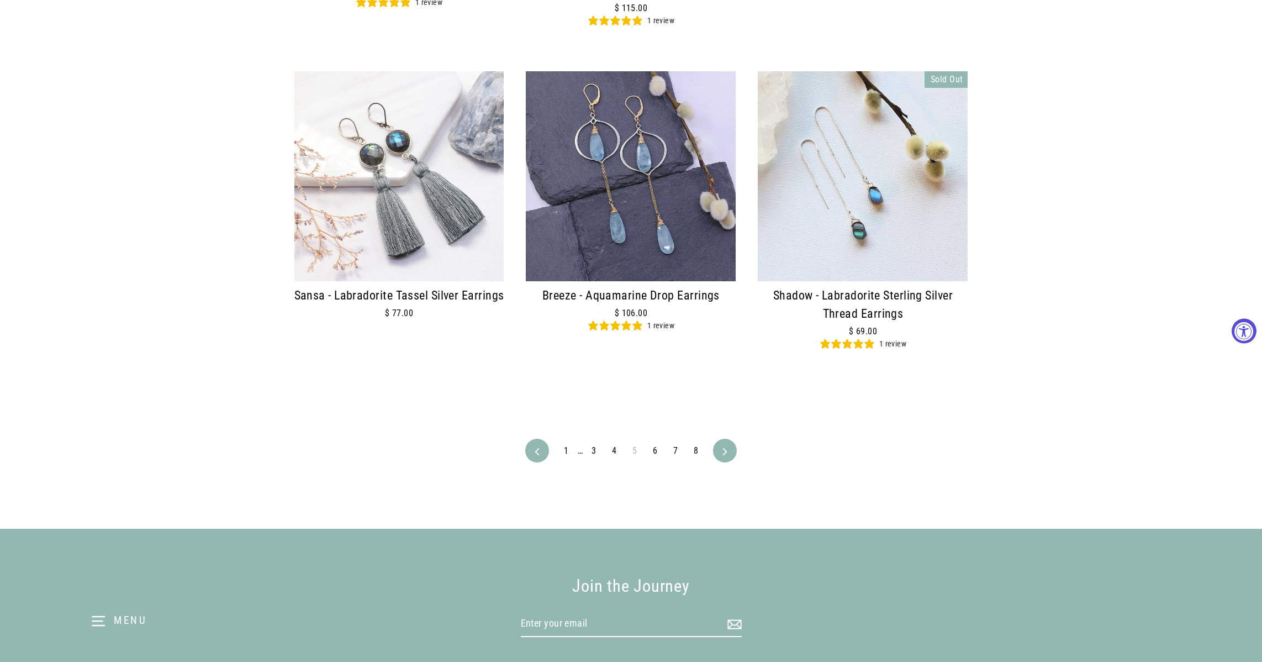
scroll to position [2599, 0]
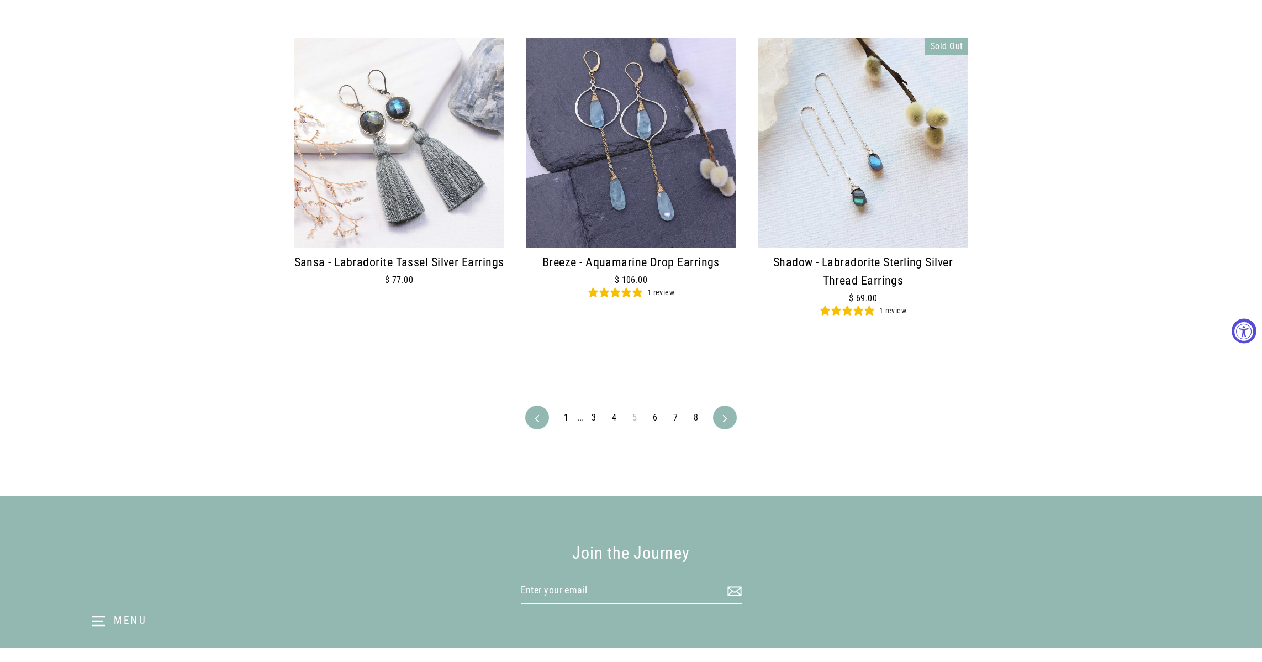
click at [720, 406] on link "Next" at bounding box center [725, 418] width 20 height 24
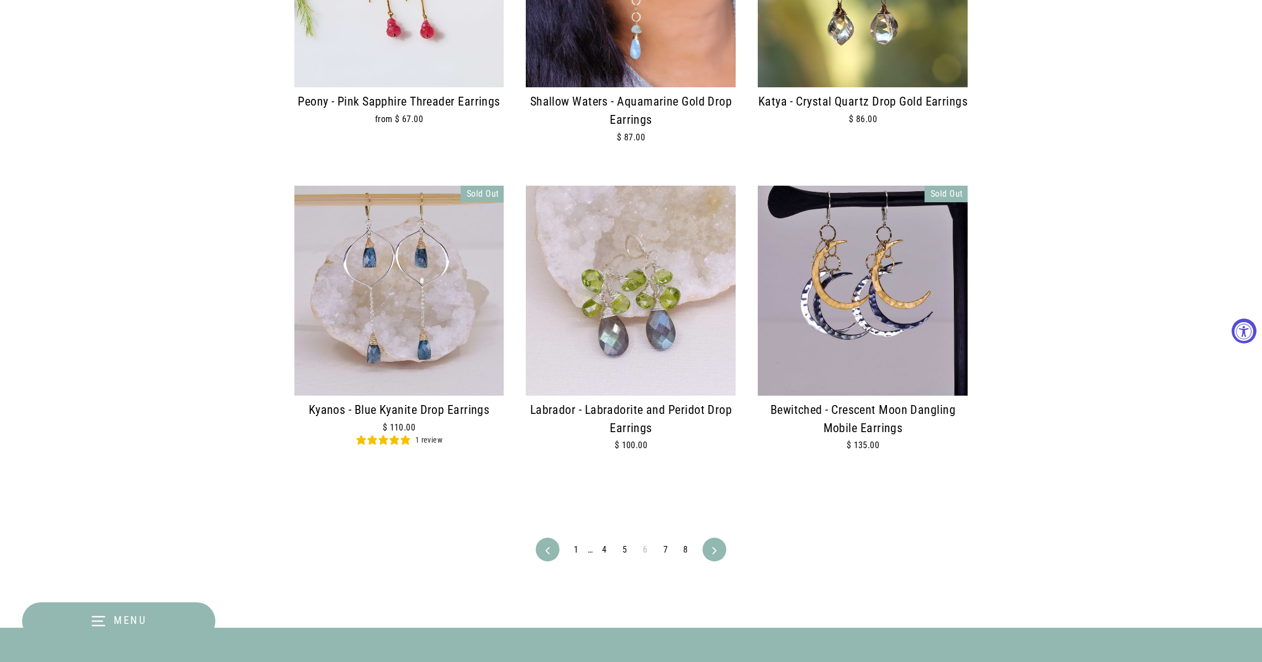
scroll to position [2452, 0]
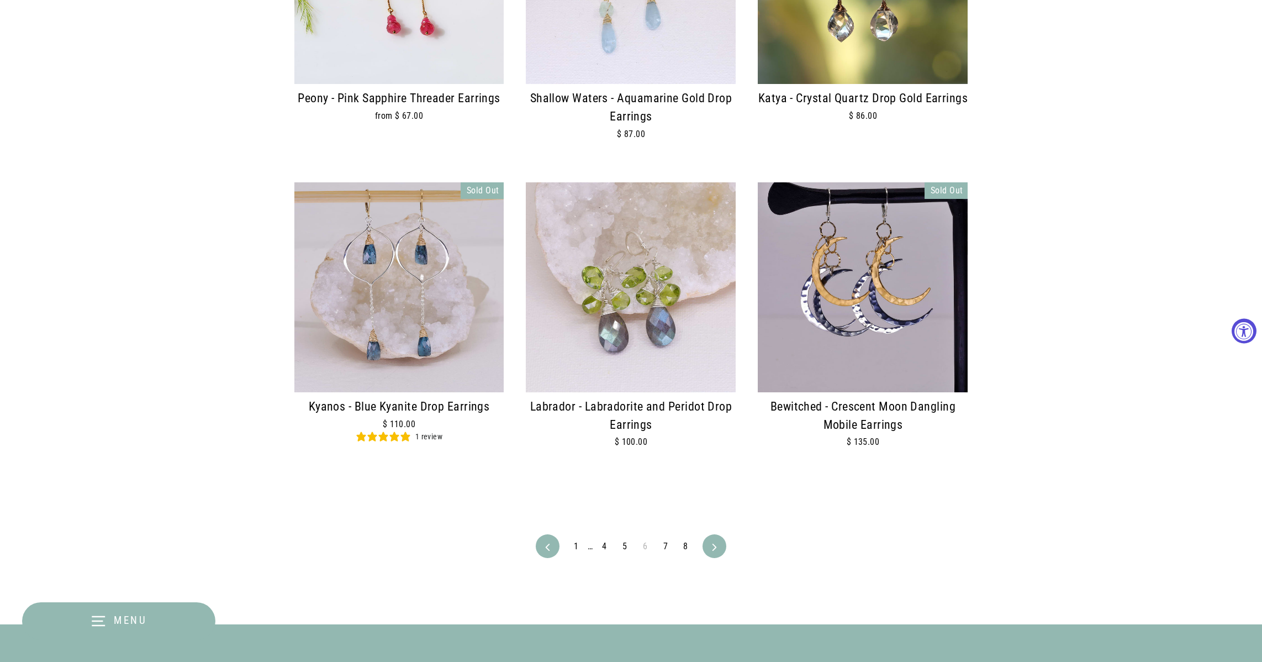
click at [711, 544] on icon at bounding box center [714, 547] width 7 height 7
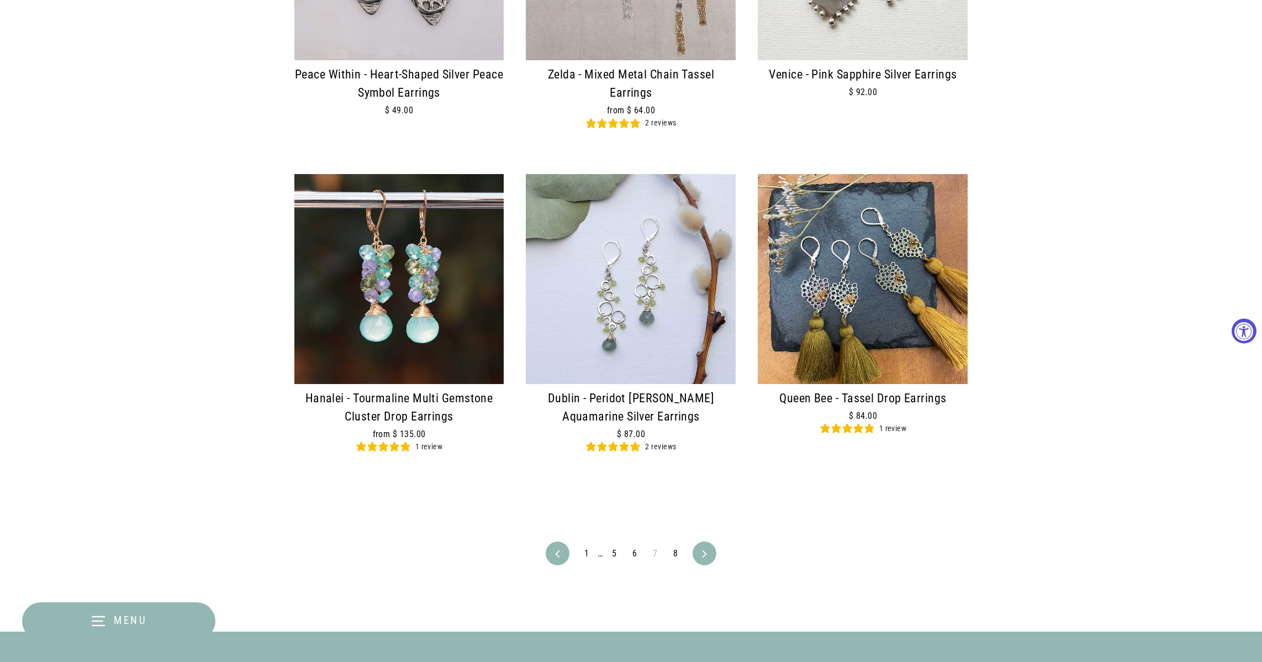
scroll to position [2444, 0]
click at [676, 544] on link "8" at bounding box center [676, 553] width 18 height 18
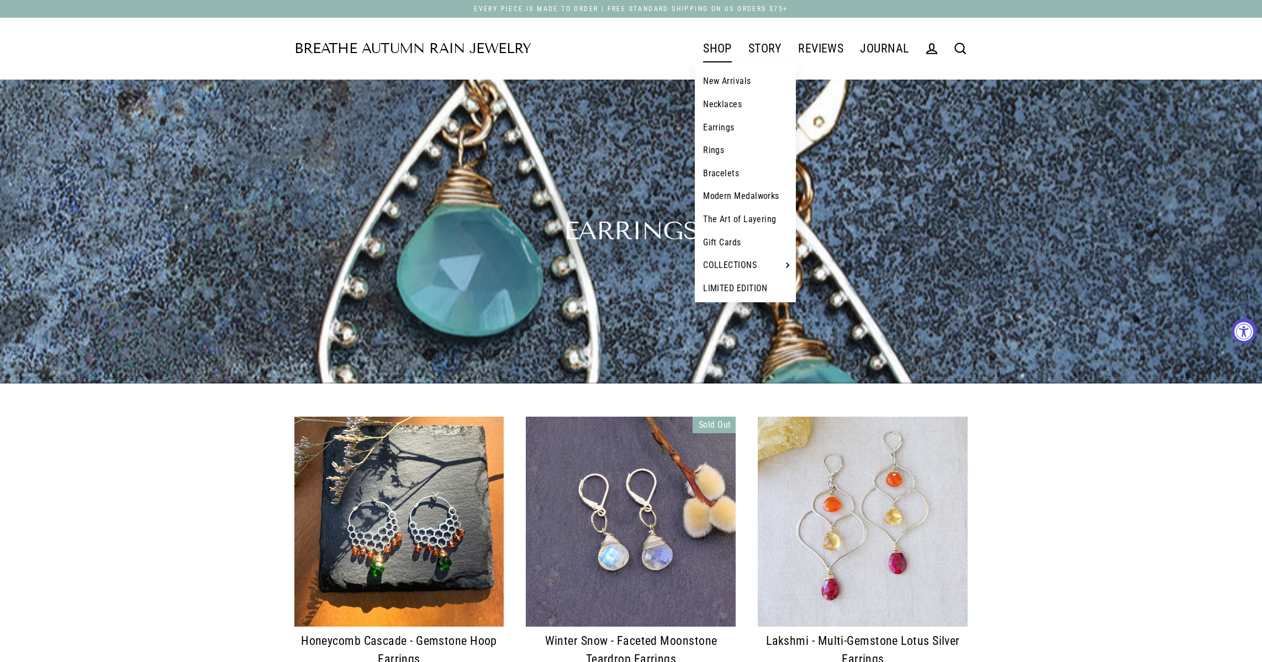
click at [716, 44] on link "SHOP" at bounding box center [717, 49] width 45 height 28
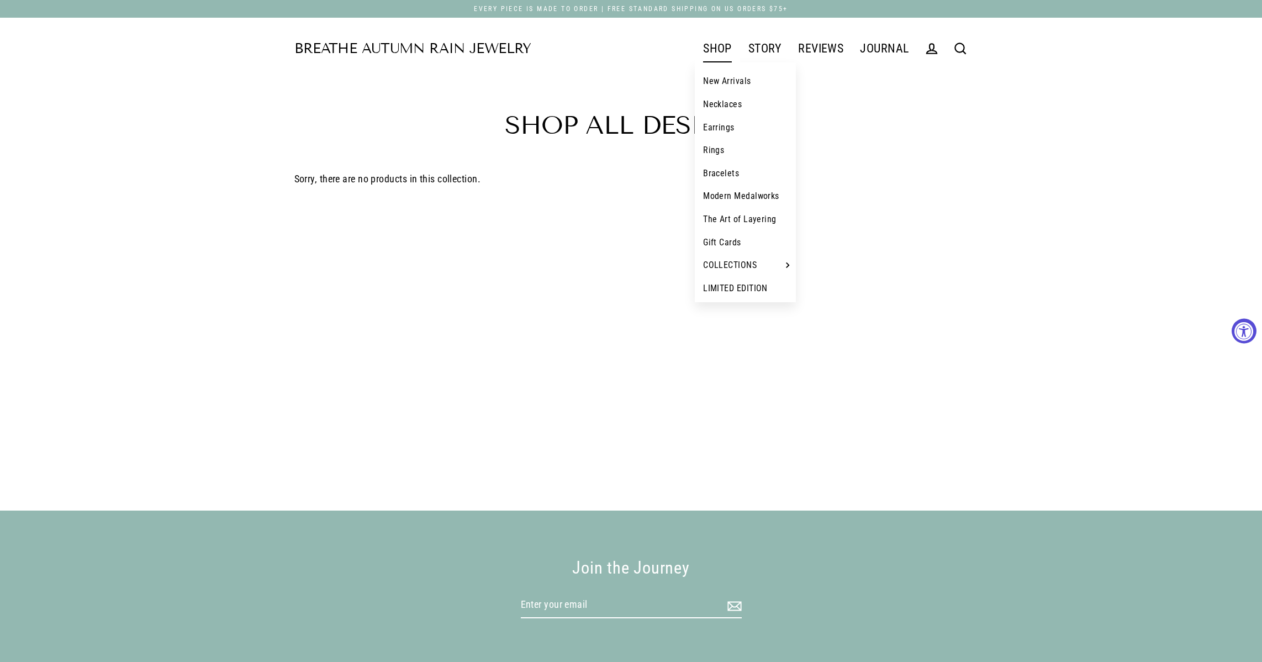
click at [715, 103] on link "Necklaces" at bounding box center [745, 104] width 101 height 23
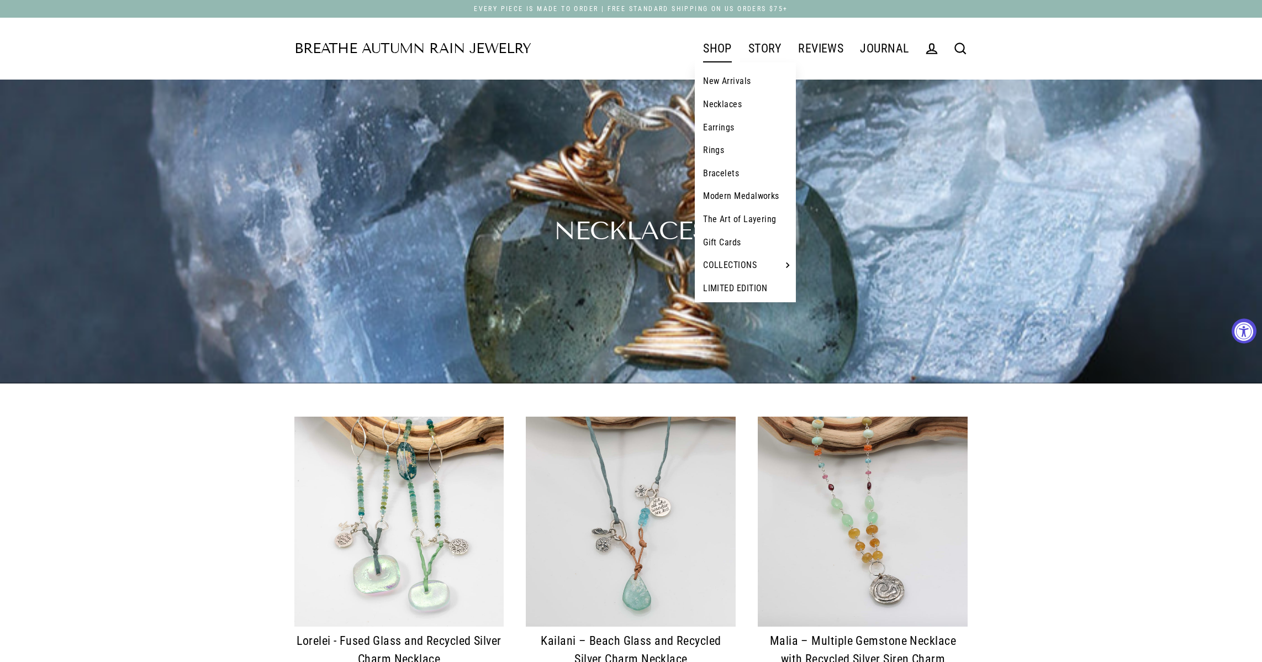
click at [729, 193] on link "Modern Medalworks" at bounding box center [745, 196] width 101 height 23
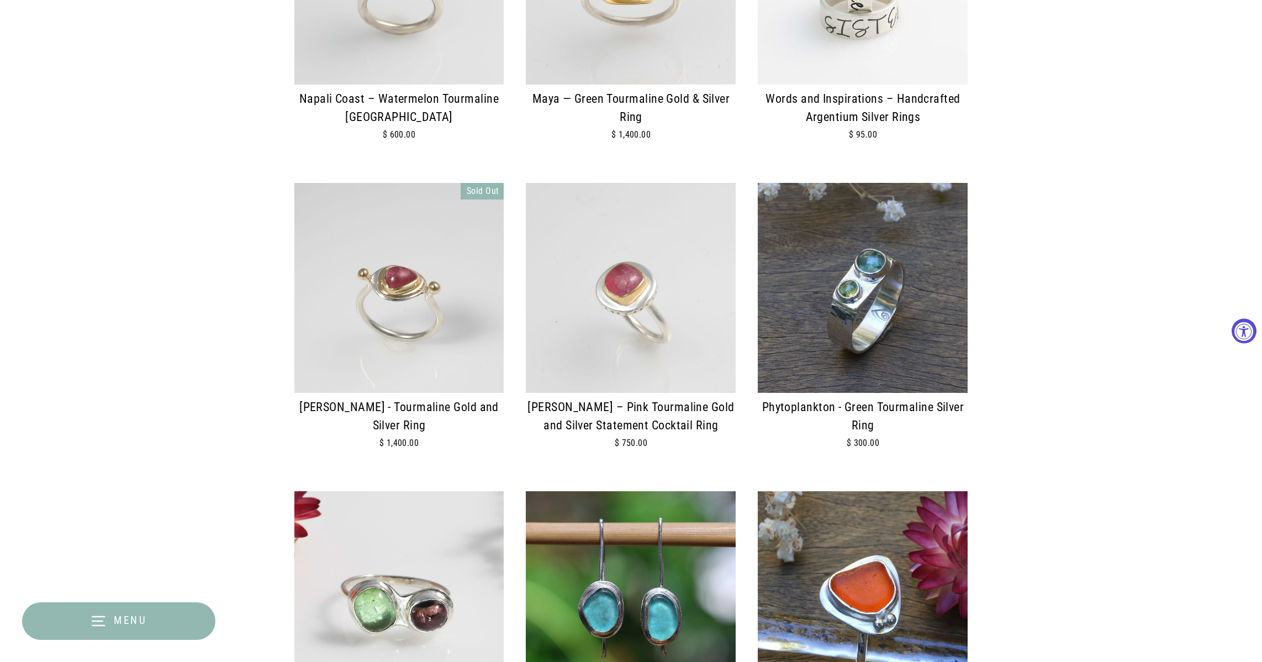
scroll to position [545, 0]
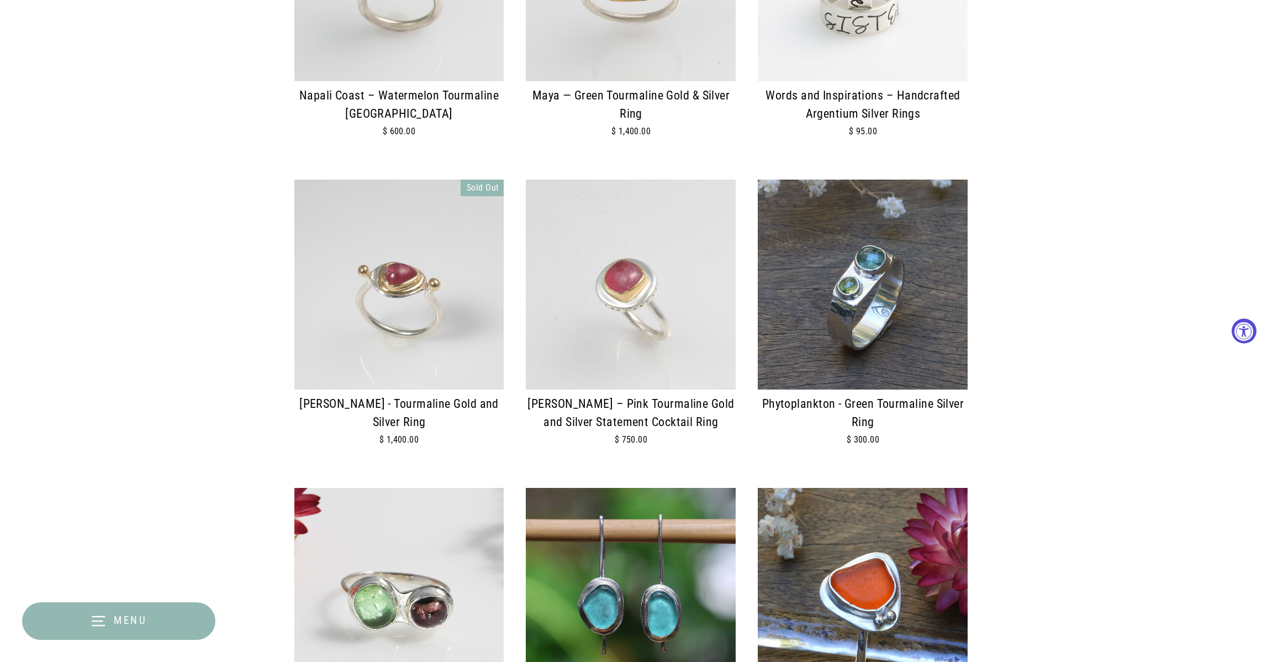
click at [634, 302] on img at bounding box center [631, 285] width 210 height 210
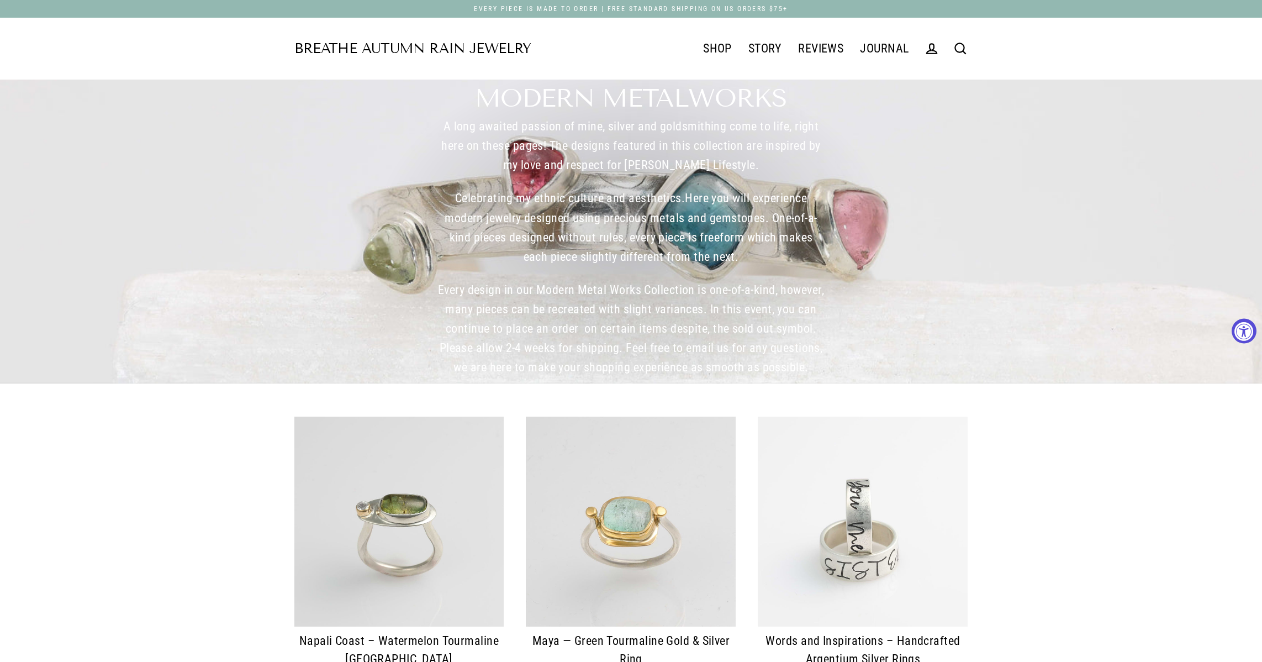
scroll to position [0, 0]
click at [960, 46] on icon at bounding box center [960, 48] width 15 height 15
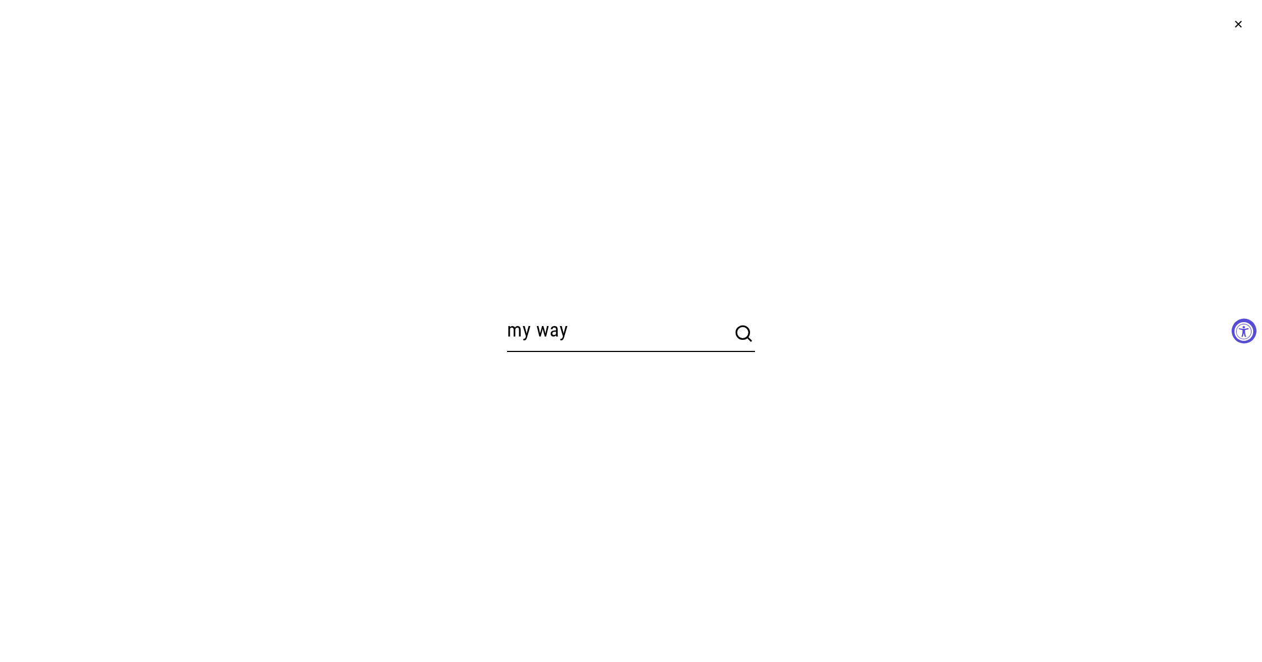
type input "my way"
click at [744, 334] on button "Search" at bounding box center [744, 334] width 22 height 22
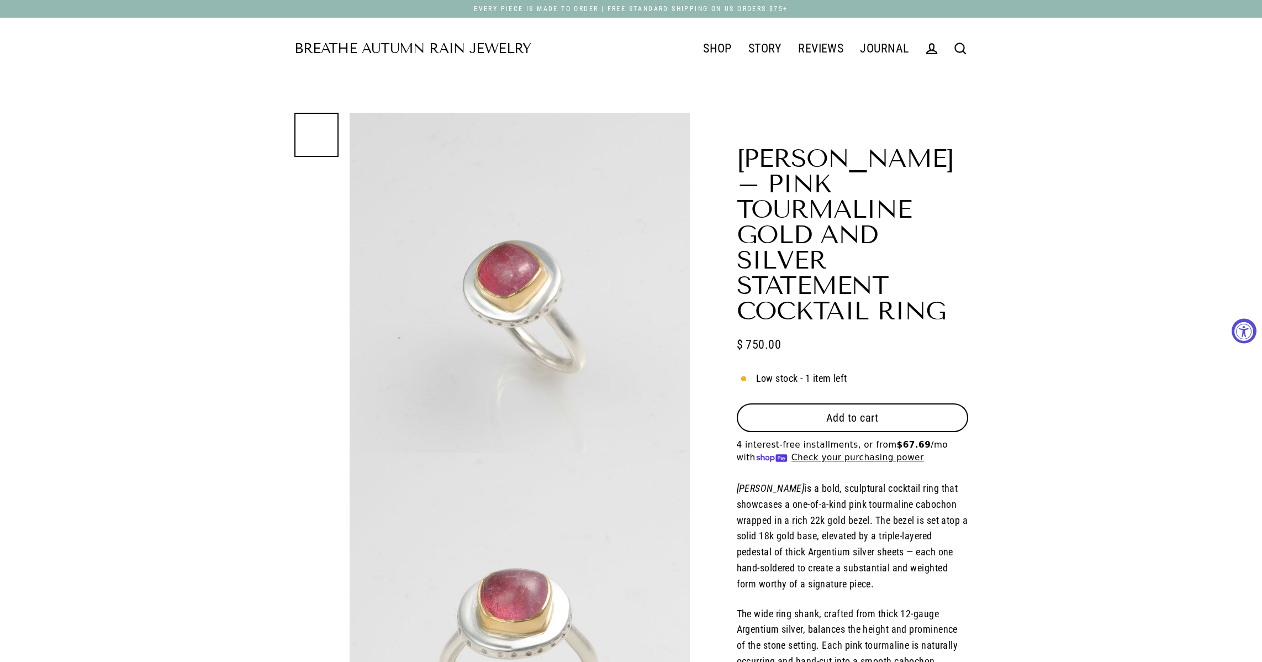
select select "3"
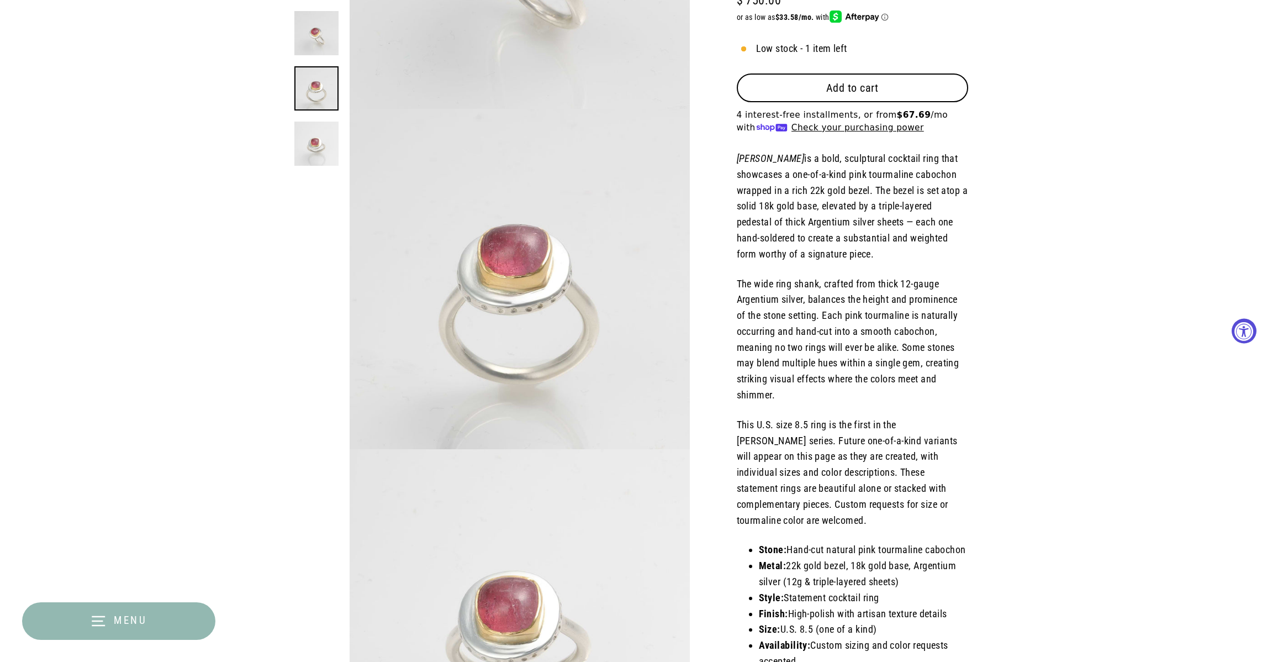
scroll to position [344, 1]
click at [311, 146] on img at bounding box center [316, 144] width 44 height 44
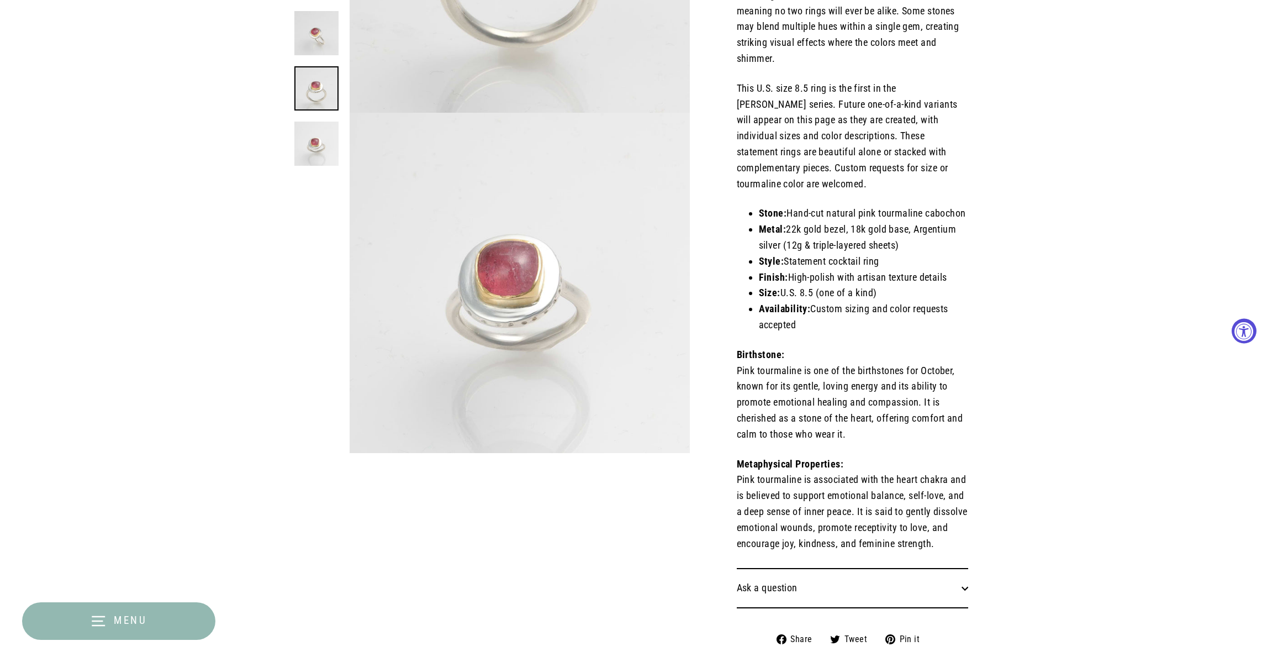
click at [314, 28] on img at bounding box center [316, 33] width 44 height 44
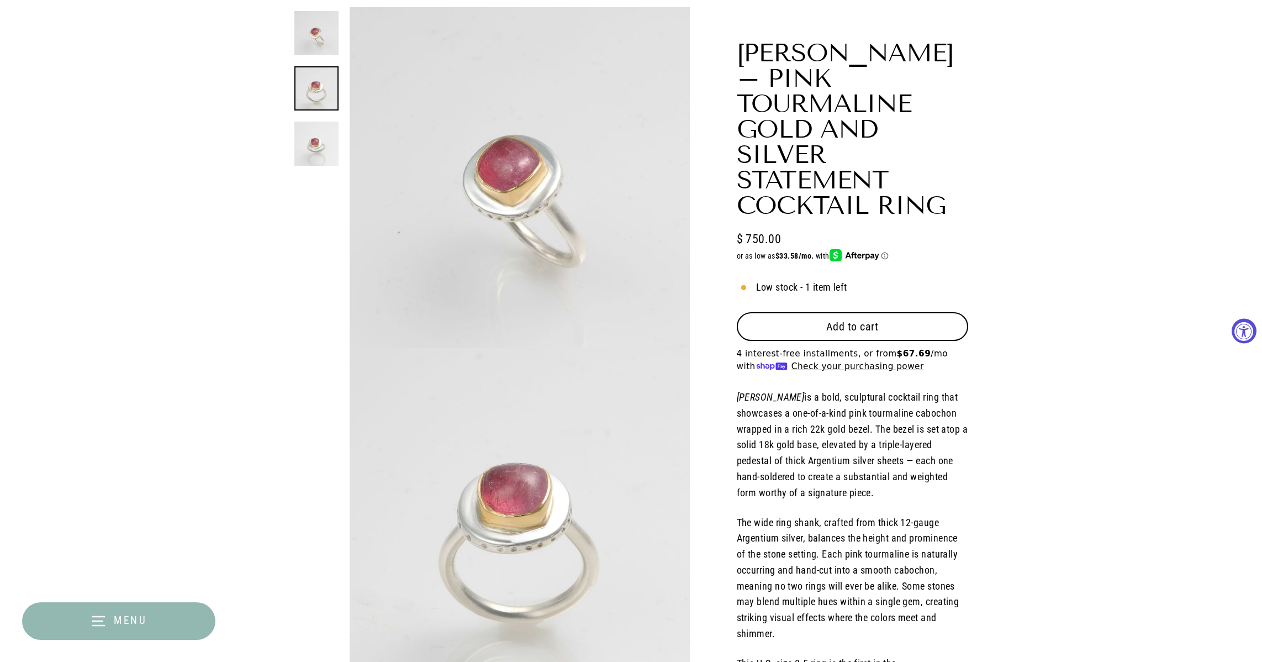
scroll to position [0, 0]
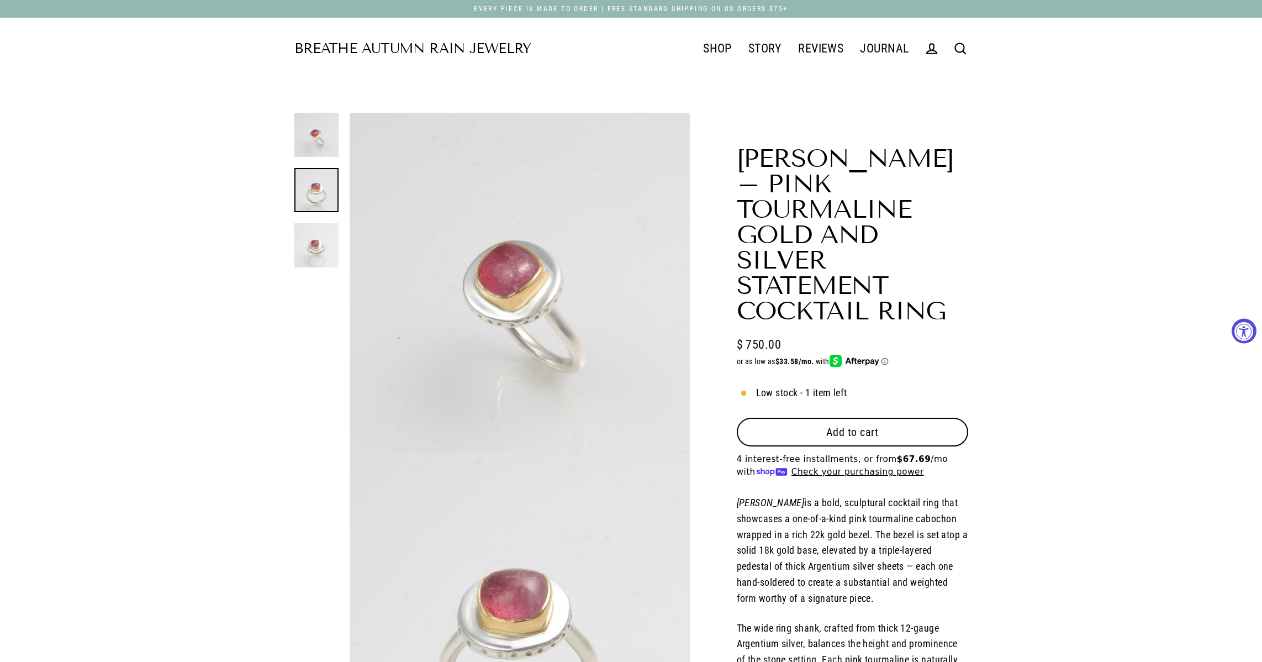
click at [323, 183] on link at bounding box center [316, 190] width 44 height 44
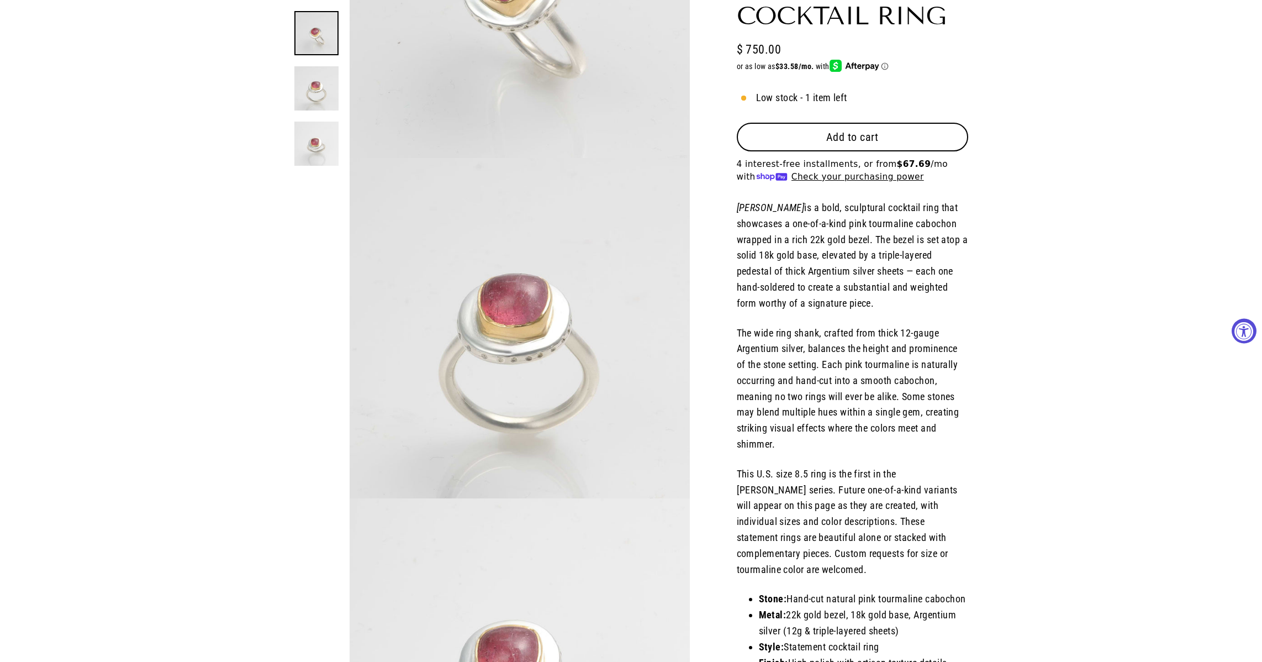
scroll to position [340, 0]
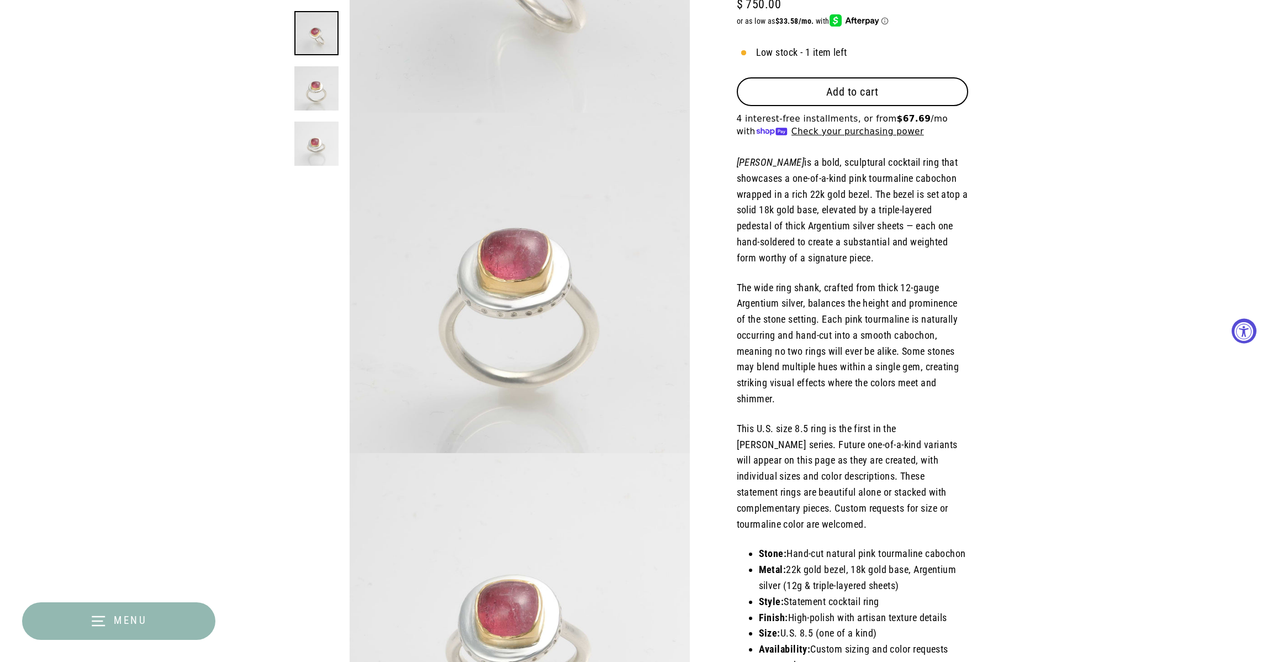
click at [324, 142] on img at bounding box center [316, 144] width 44 height 44
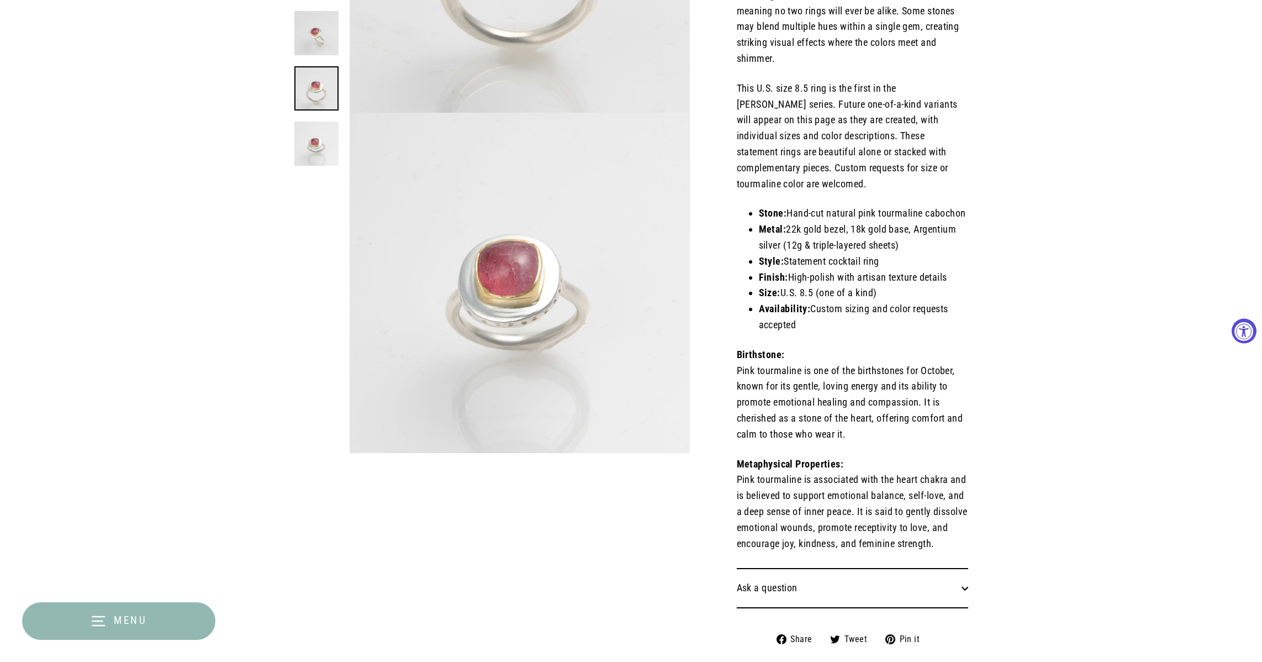
click at [309, 96] on link at bounding box center [316, 88] width 44 height 44
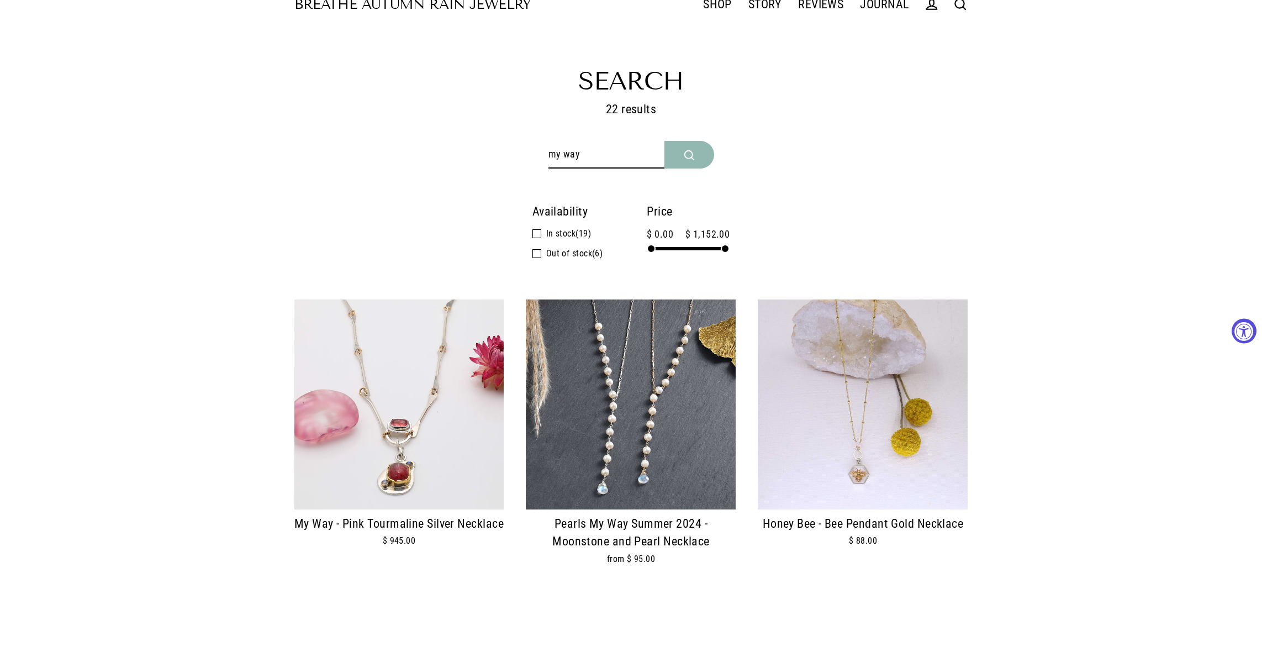
scroll to position [51, 0]
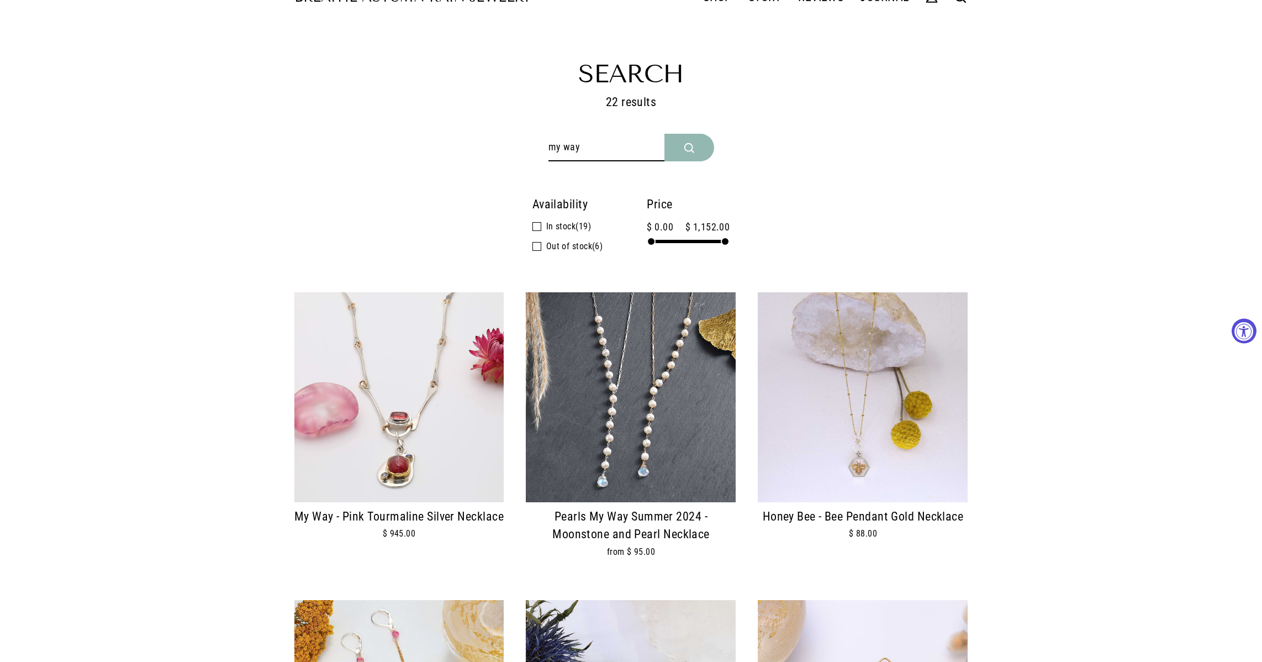
click at [428, 462] on img at bounding box center [399, 397] width 210 height 210
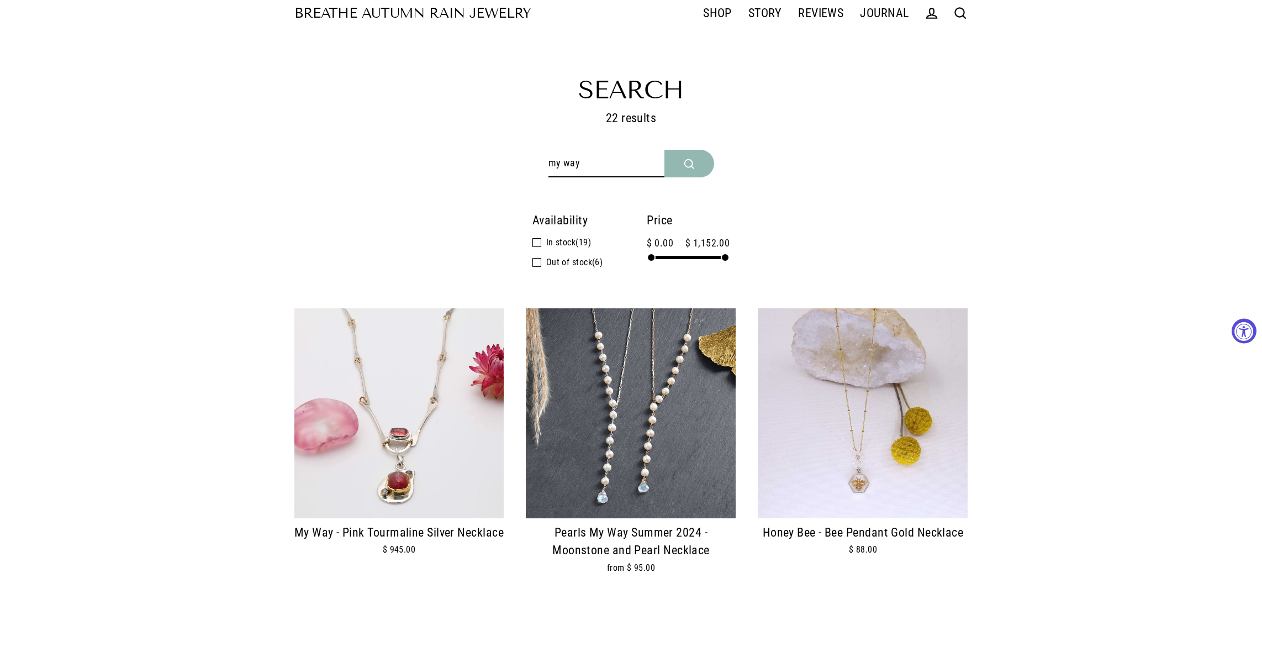
scroll to position [29, 0]
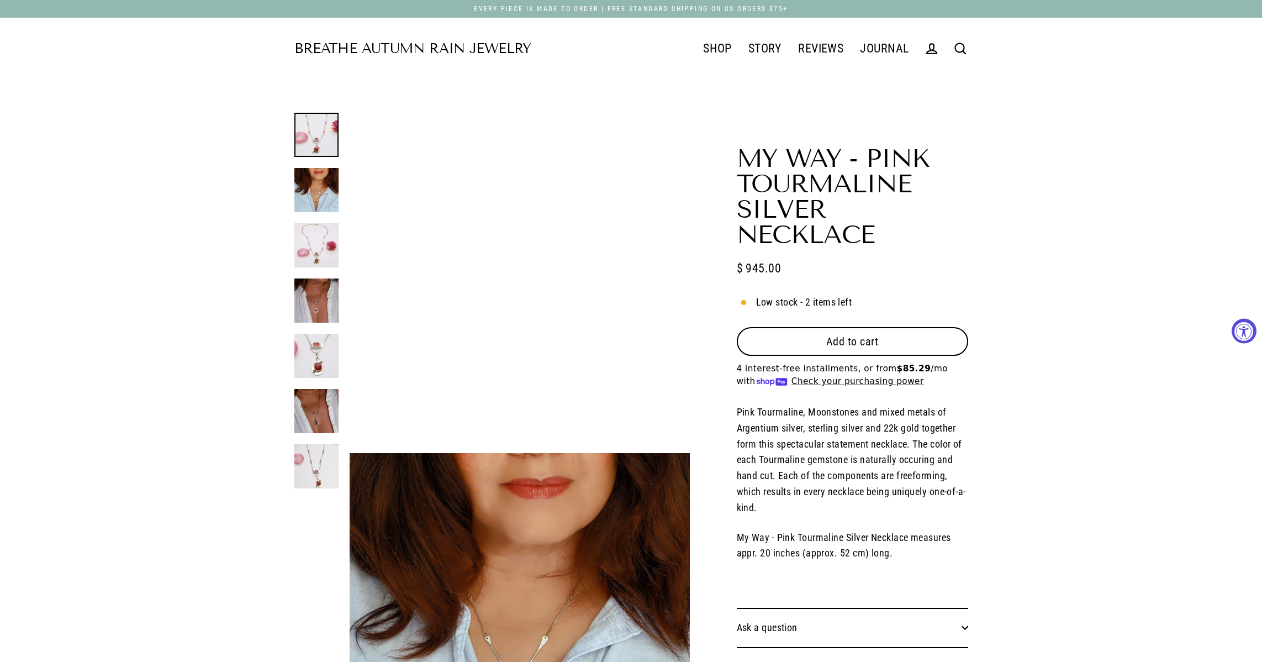
select select "3"
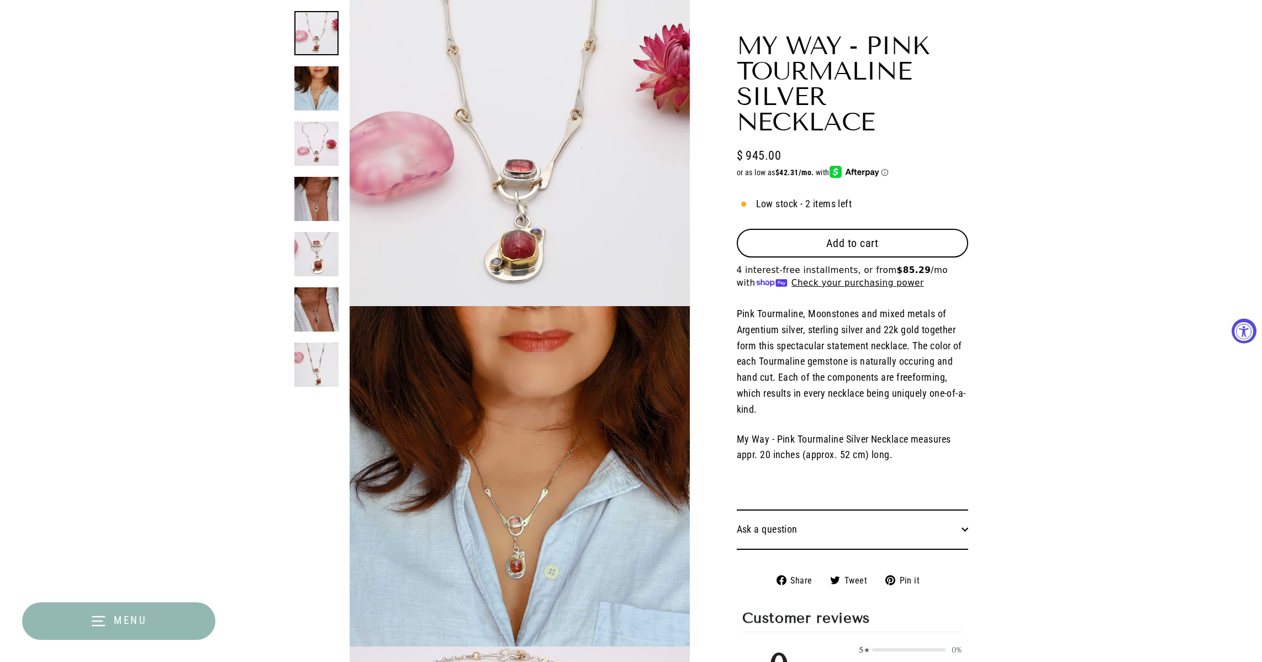
scroll to position [148, 0]
click at [317, 317] on img at bounding box center [316, 309] width 44 height 44
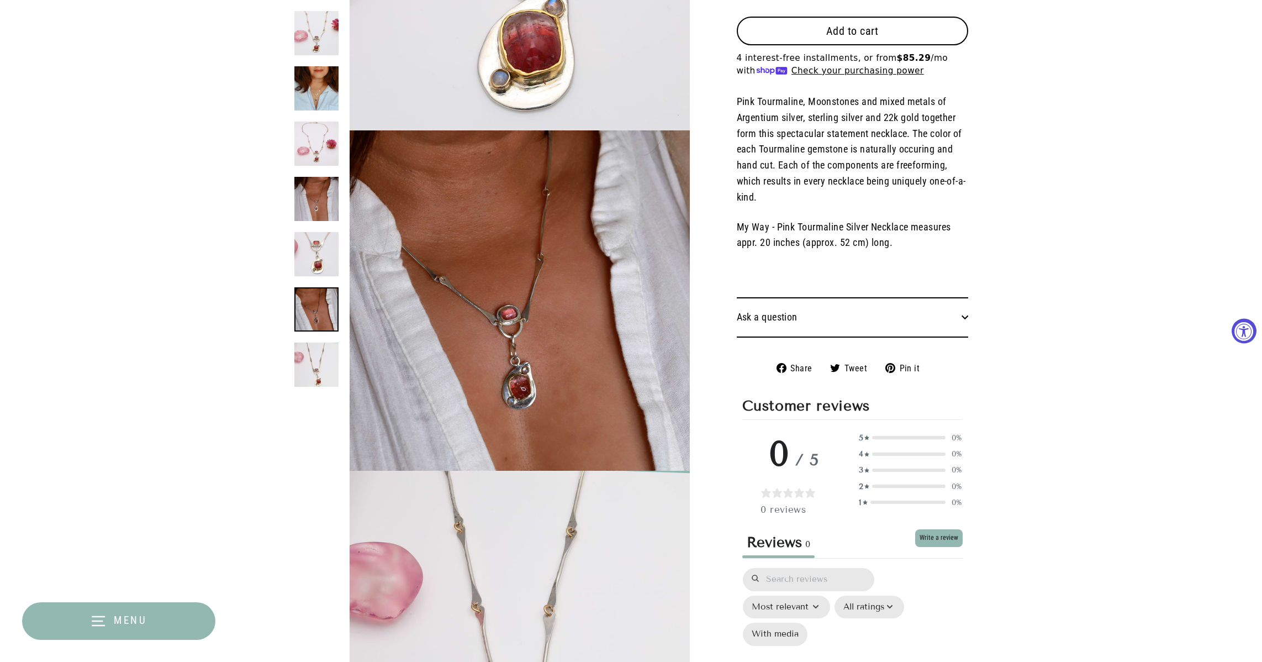
scroll to position [1554, 0]
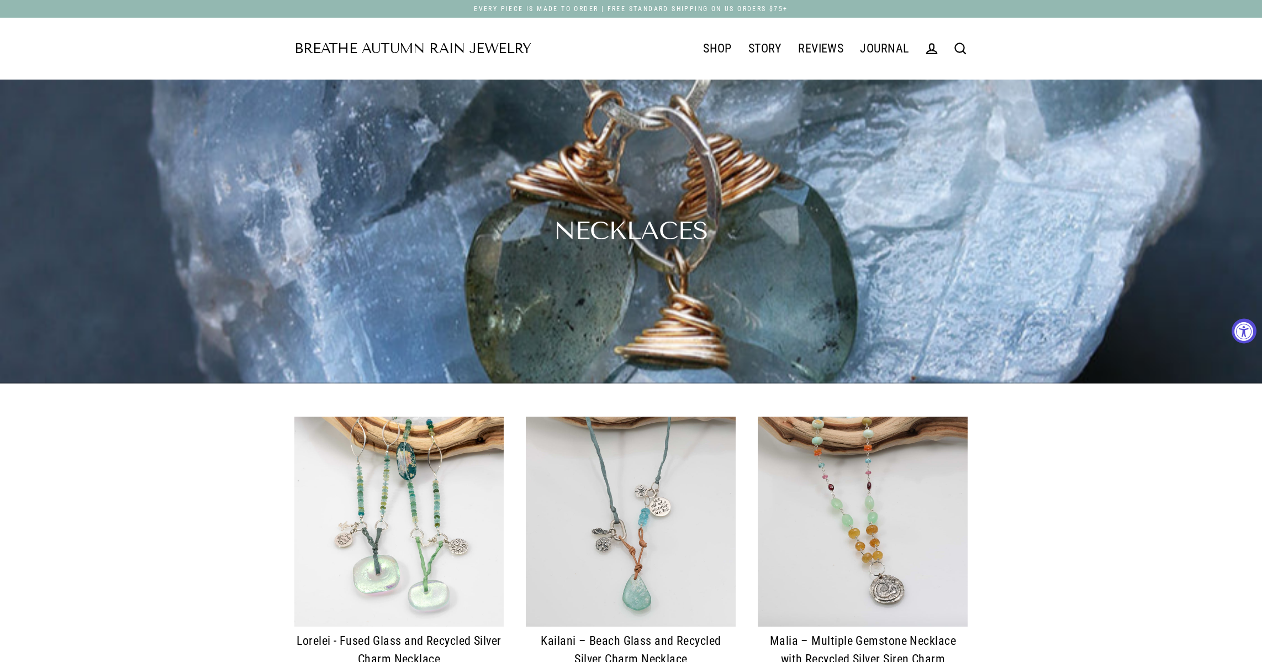
click at [955, 50] on icon at bounding box center [960, 48] width 15 height 15
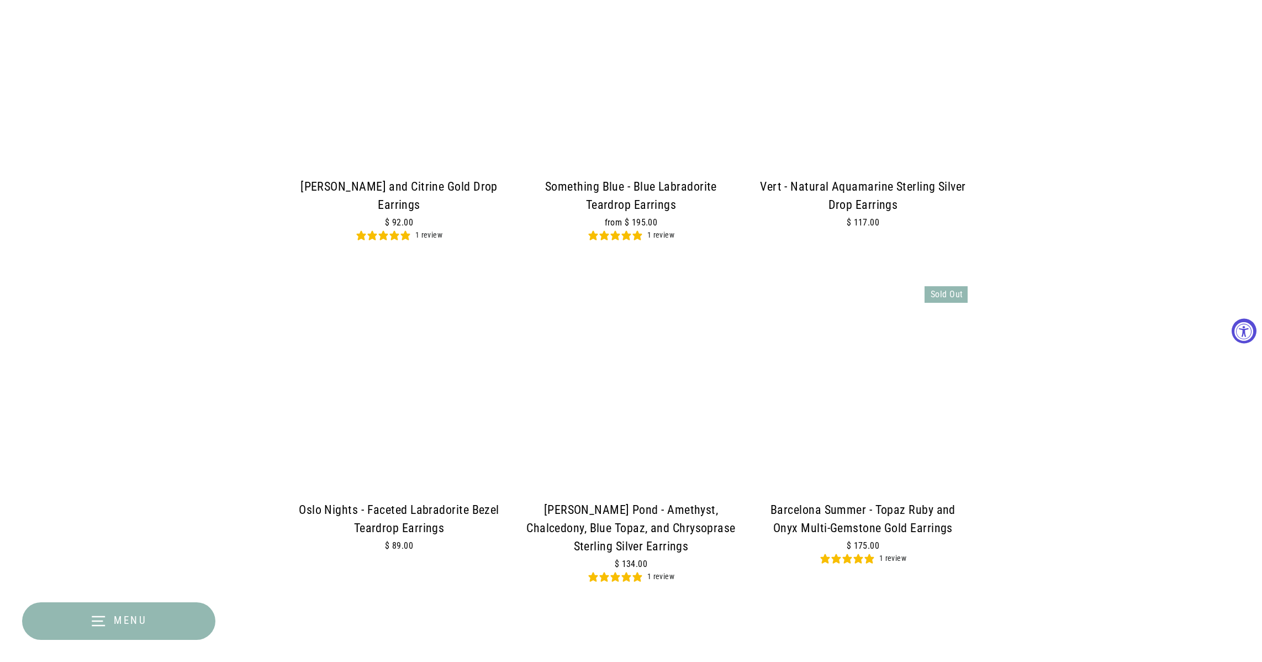
scroll to position [778, 0]
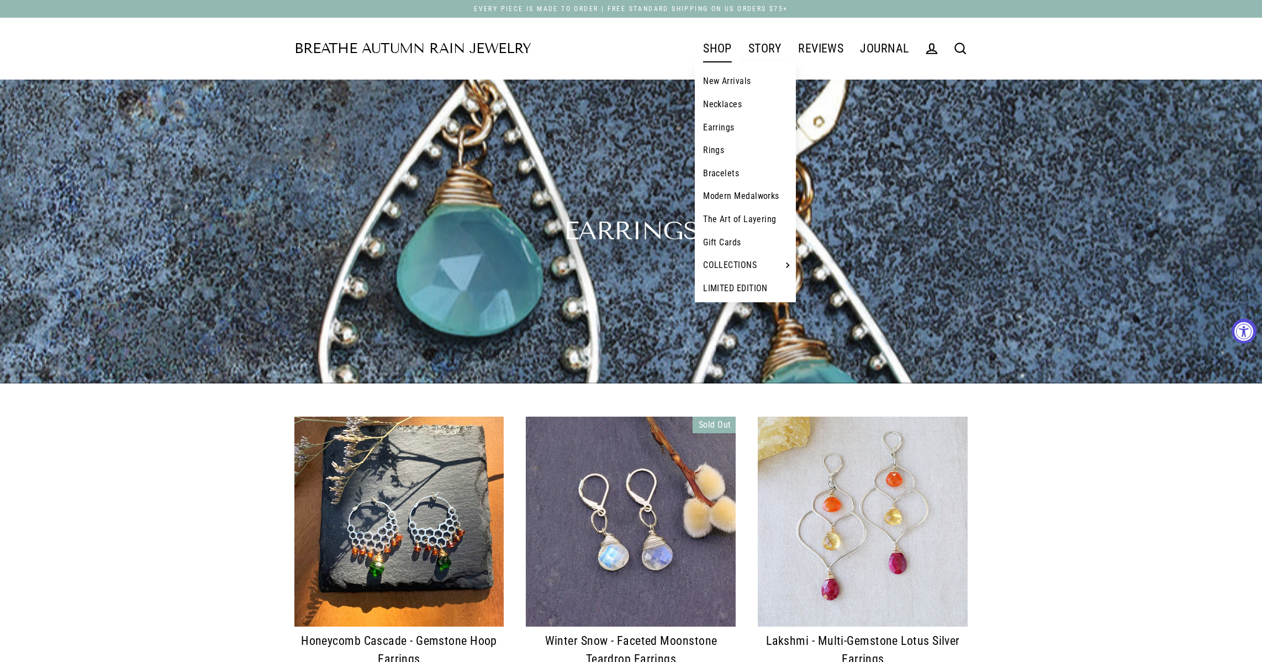
scroll to position [0, 0]
click at [723, 173] on link "Bracelets" at bounding box center [745, 173] width 101 height 23
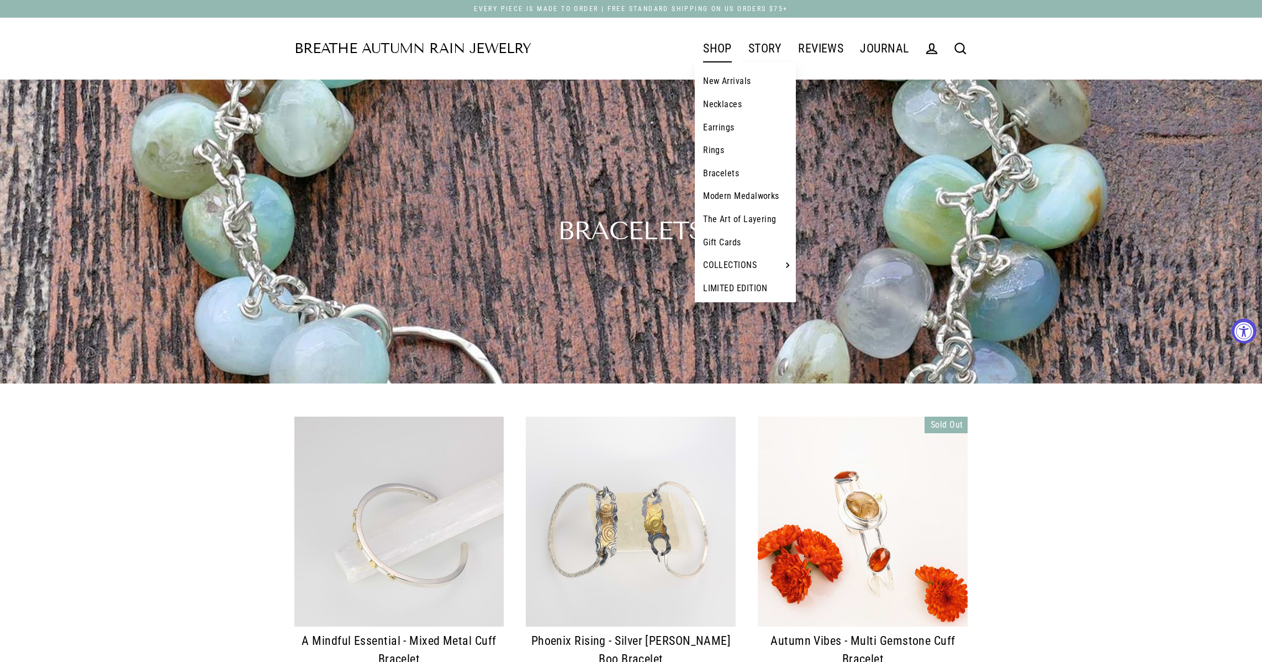
click at [719, 106] on link "Necklaces" at bounding box center [745, 104] width 101 height 23
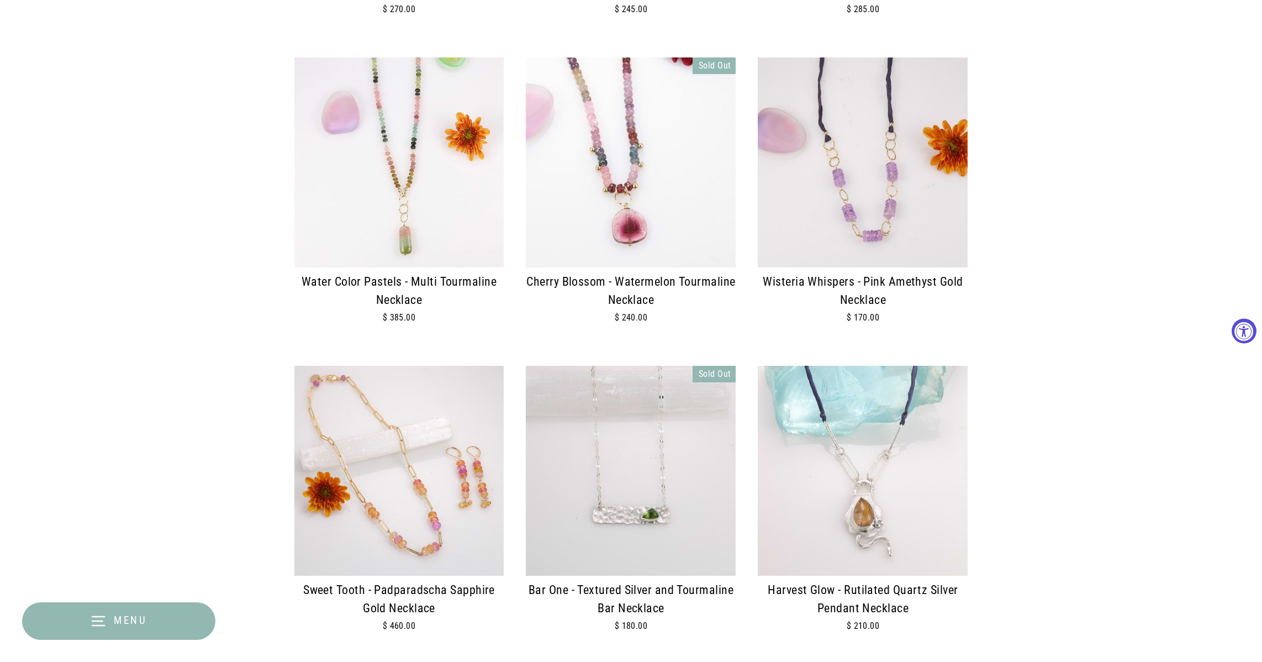
scroll to position [1284, 0]
click at [1111, 471] on div "Lorelei - Fused Glass and Recycled Silver Charm Necklace $ 195.00 Kailani – Bea…" at bounding box center [631, 400] width 1262 height 2534
